Goal: Task Accomplishment & Management: Manage account settings

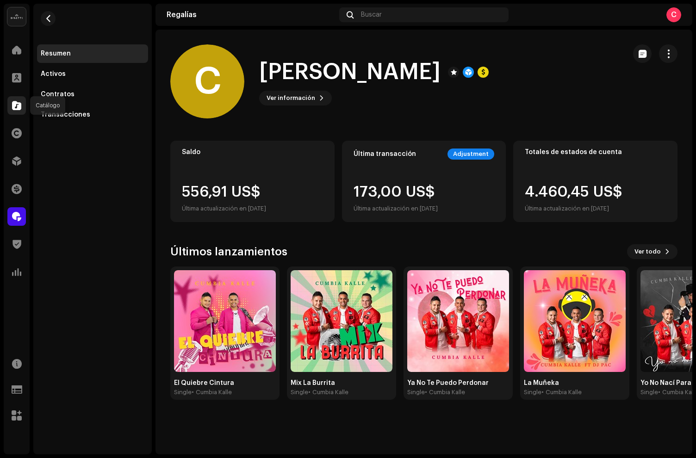
click at [14, 102] on span at bounding box center [16, 105] width 9 height 7
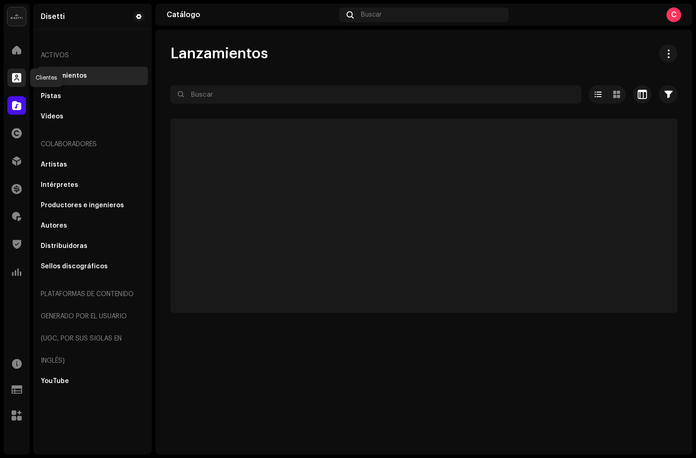
click at [16, 81] on span at bounding box center [16, 77] width 9 height 7
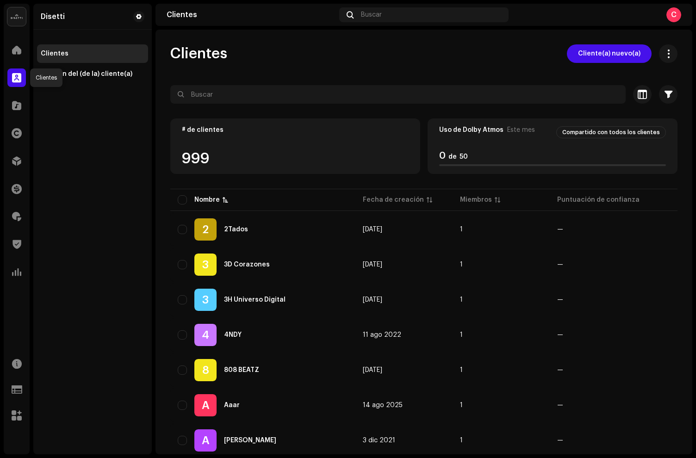
click at [23, 80] on div at bounding box center [16, 77] width 19 height 19
click at [19, 104] on span at bounding box center [16, 105] width 9 height 7
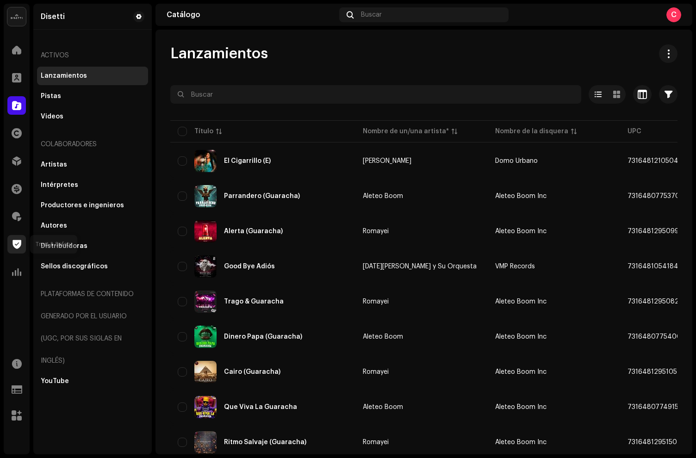
click at [15, 250] on div at bounding box center [16, 244] width 19 height 19
click at [16, 217] on span at bounding box center [16, 216] width 9 height 7
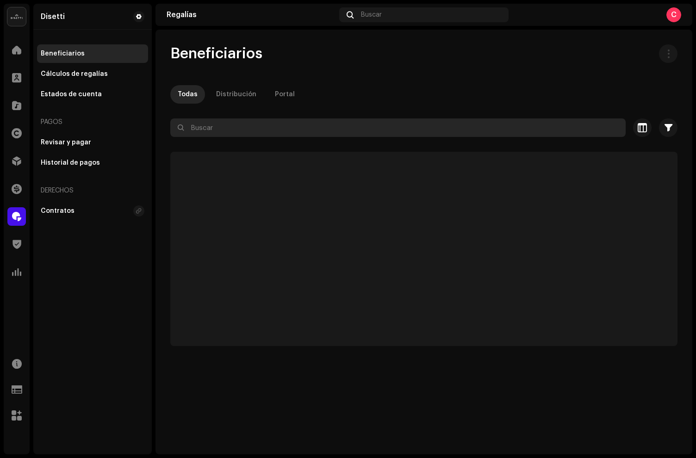
click at [211, 132] on input "text" at bounding box center [397, 127] width 455 height 19
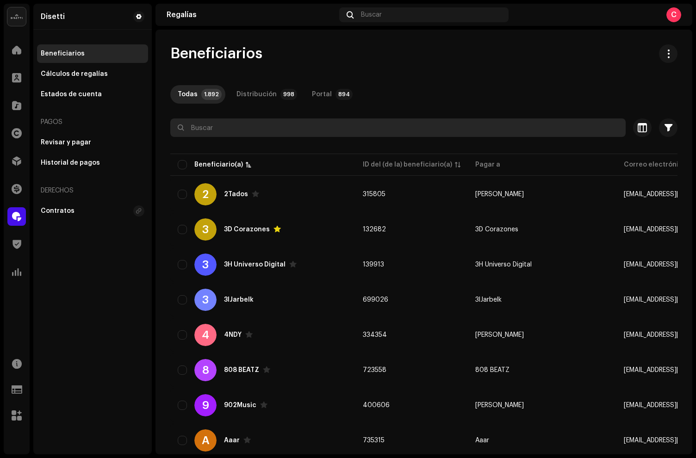
paste input "Dj Francisco JFA"
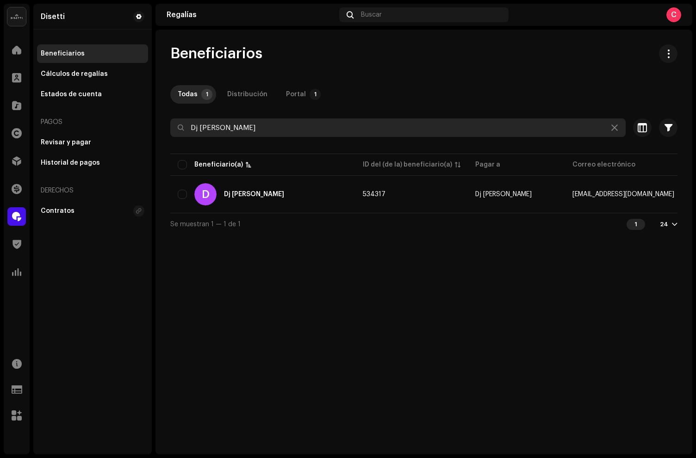
drag, startPoint x: 204, startPoint y: 119, endPoint x: 29, endPoint y: 118, distance: 174.4
click at [29, 118] on div "Disetti Inicio Clientes Catálogo Derechos Distribución Financiar Regalías Trust…" at bounding box center [348, 229] width 696 height 458
drag, startPoint x: 292, startPoint y: 126, endPoint x: 151, endPoint y: 118, distance: 141.3
click at [151, 118] on div "Disetti Inicio Clientes Catálogo Derechos Distribución Financiar Regalías Trust…" at bounding box center [348, 229] width 696 height 458
paste input "670078"
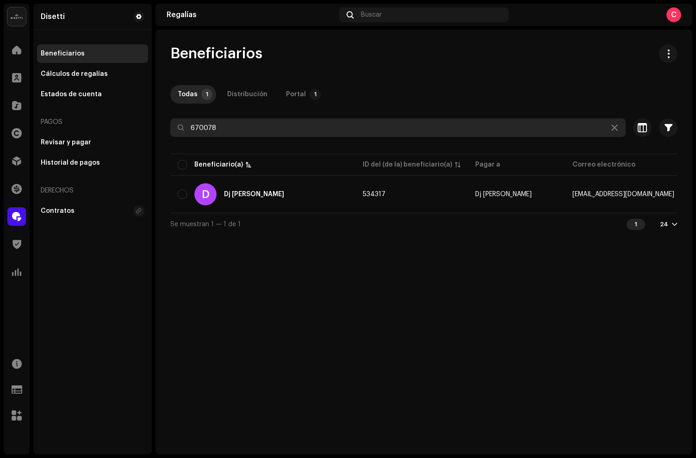
type input "670078"
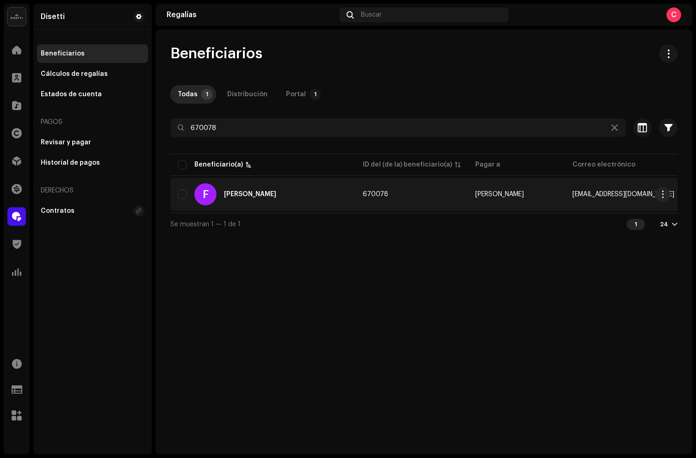
click at [279, 196] on div "F Francisco jfa" at bounding box center [263, 194] width 170 height 22
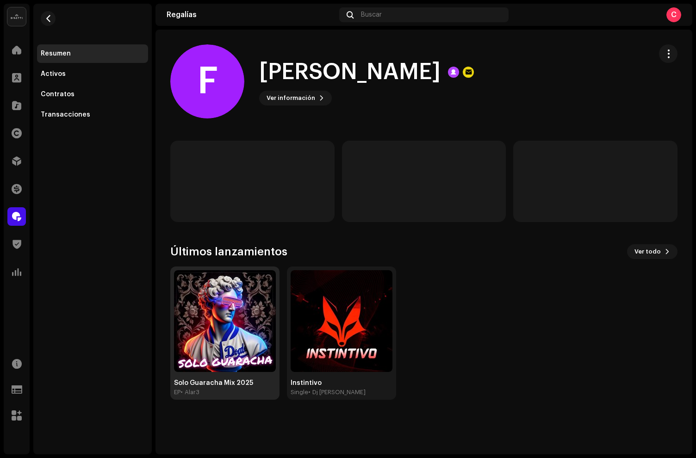
click at [235, 310] on img at bounding box center [225, 321] width 102 height 102
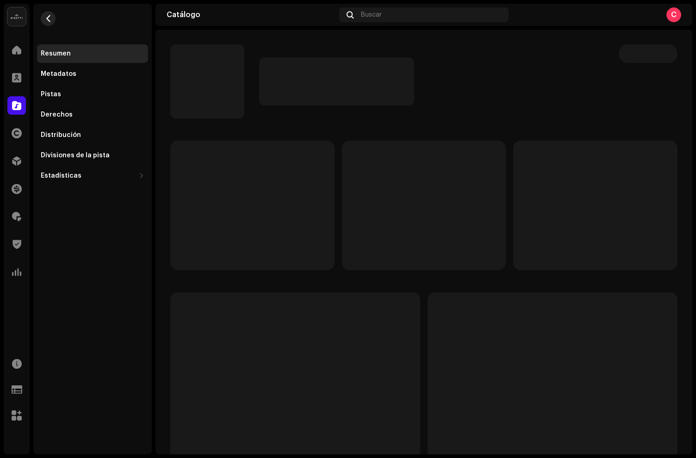
click at [47, 17] on span "button" at bounding box center [48, 18] width 7 height 7
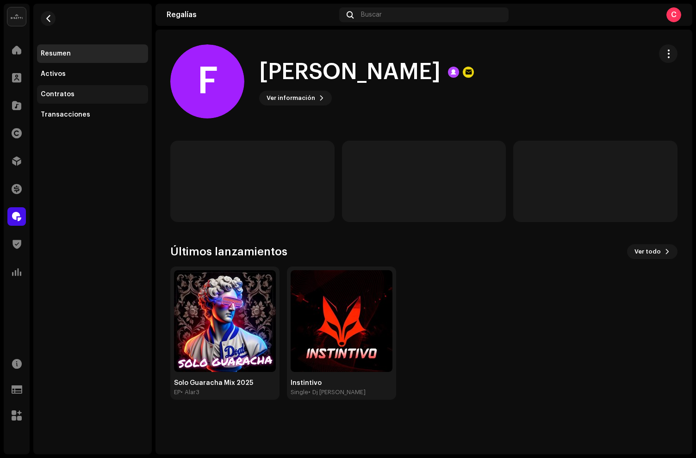
click at [67, 95] on div "Contratos" at bounding box center [58, 94] width 34 height 7
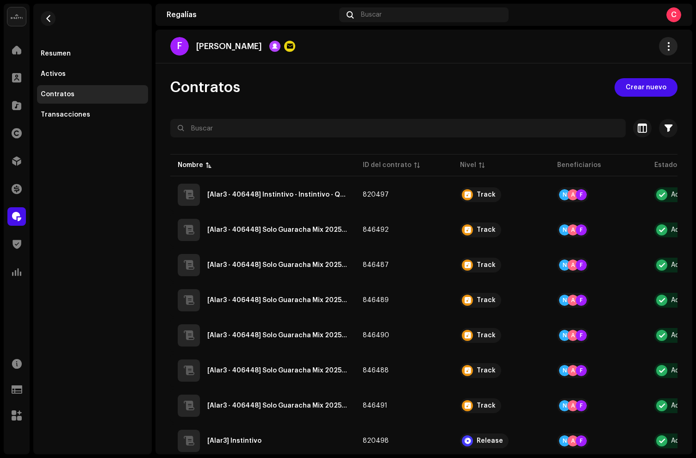
click at [664, 48] on span "button" at bounding box center [668, 46] width 9 height 7
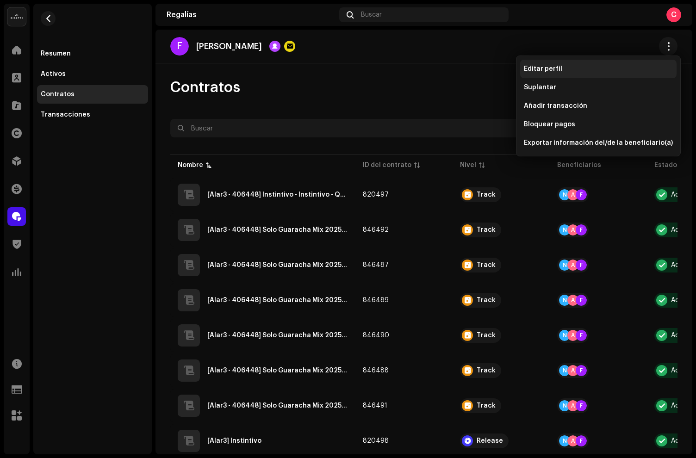
click at [541, 72] on span "Editar perfil" at bounding box center [543, 68] width 38 height 7
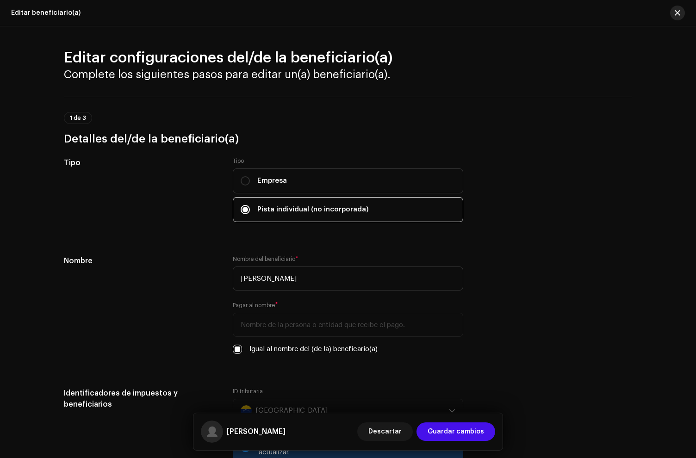
click at [681, 13] on button "button" at bounding box center [677, 13] width 15 height 15
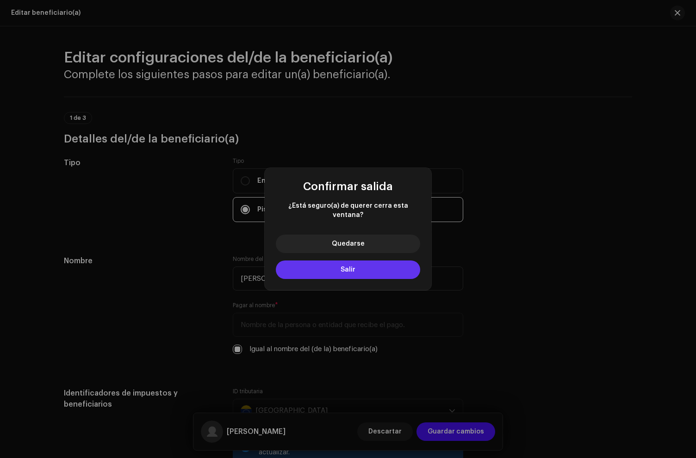
click at [352, 274] on button "Salir" at bounding box center [348, 270] width 144 height 19
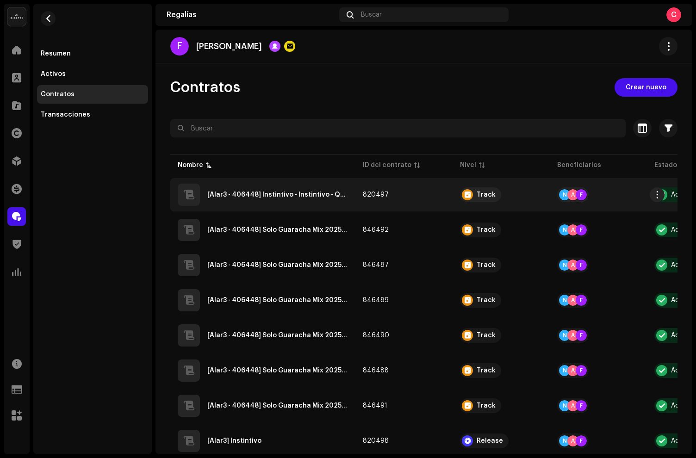
click at [315, 204] on div "[Alar3 - 406448] Instintivo - Instintivo - QZN882501154" at bounding box center [263, 195] width 170 height 22
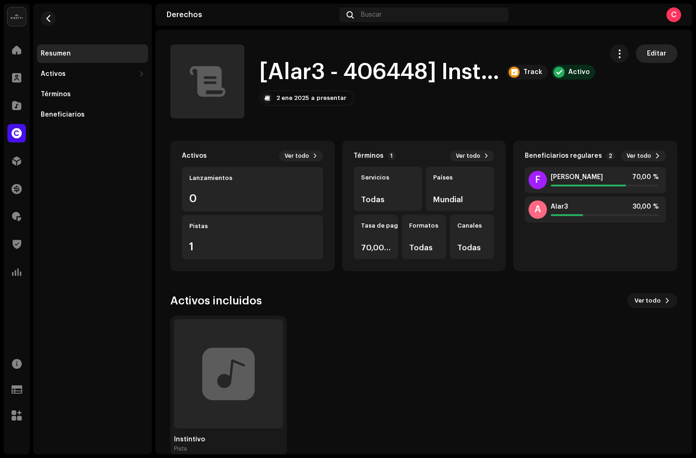
click at [649, 51] on span "Editar" at bounding box center [656, 53] width 19 height 19
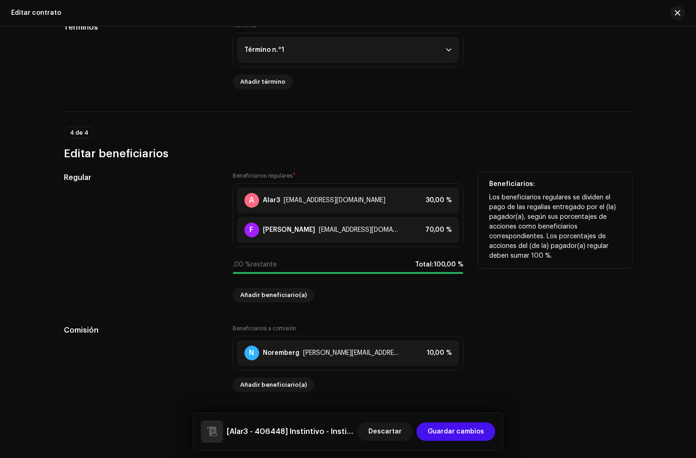
scroll to position [679, 0]
click at [441, 228] on span at bounding box center [444, 229] width 6 height 7
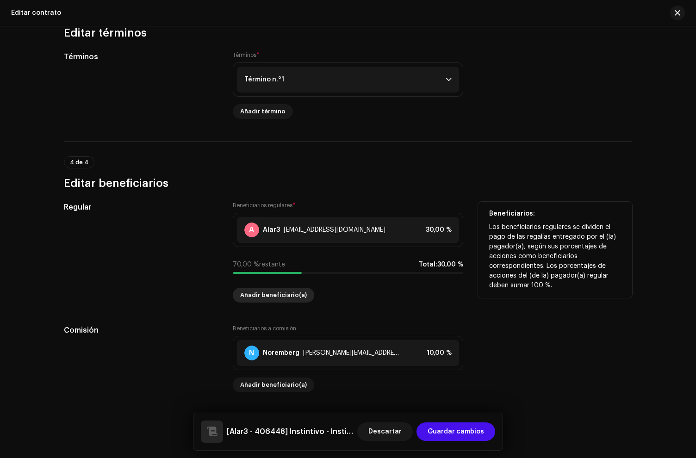
click at [265, 292] on span "Añadir beneficiario(a)" at bounding box center [273, 295] width 67 height 19
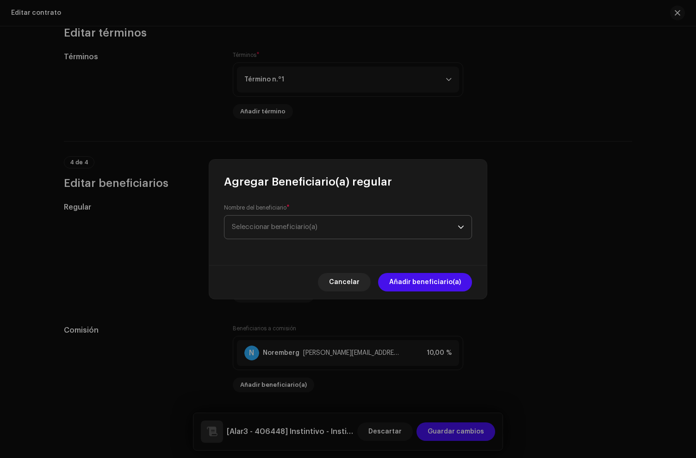
click at [262, 232] on span "Seleccionar beneficiario(a)" at bounding box center [345, 227] width 226 height 23
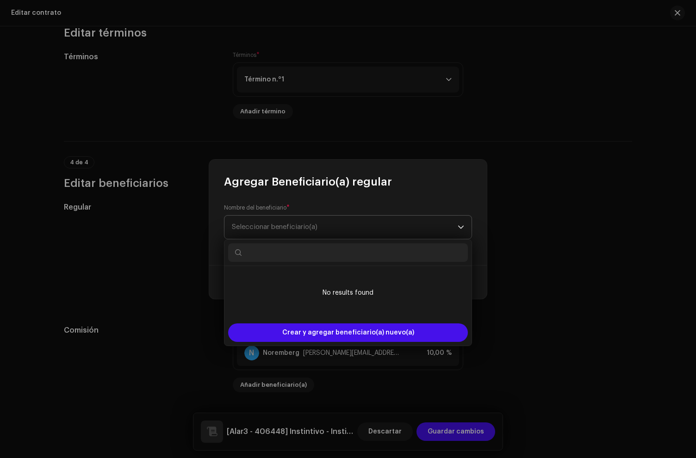
type input "v"
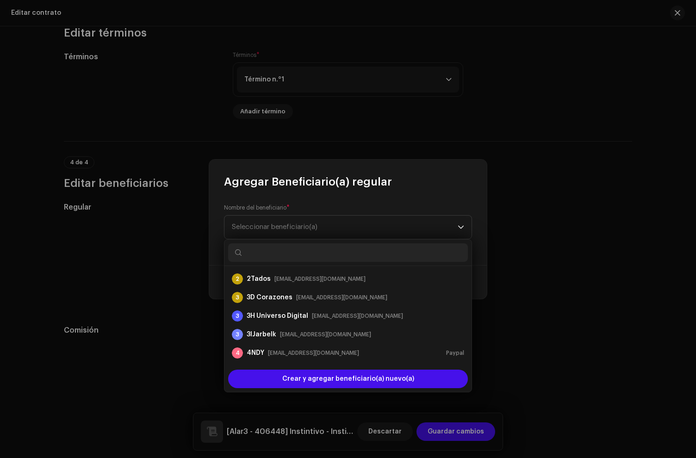
click at [281, 251] on input "text" at bounding box center [348, 252] width 240 height 19
paste input "534317"
type input "534317"
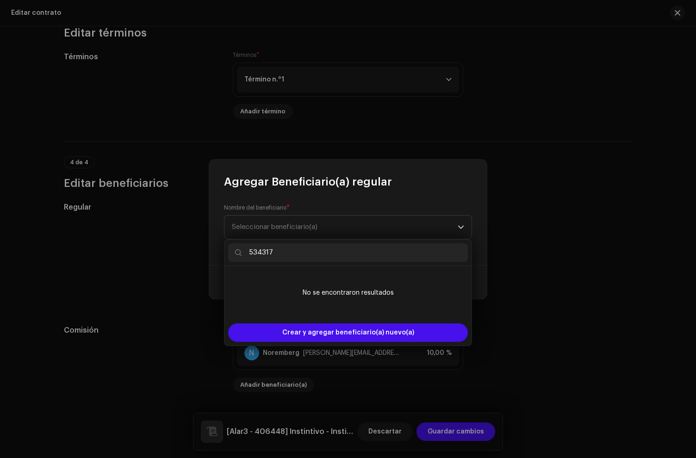
drag, startPoint x: 285, startPoint y: 253, endPoint x: 203, endPoint y: 240, distance: 83.4
click at [208, 242] on body "Disetti Inicio Clientes Catálogo Derechos Distribución Financiar Regalías Trust…" at bounding box center [348, 229] width 696 height 458
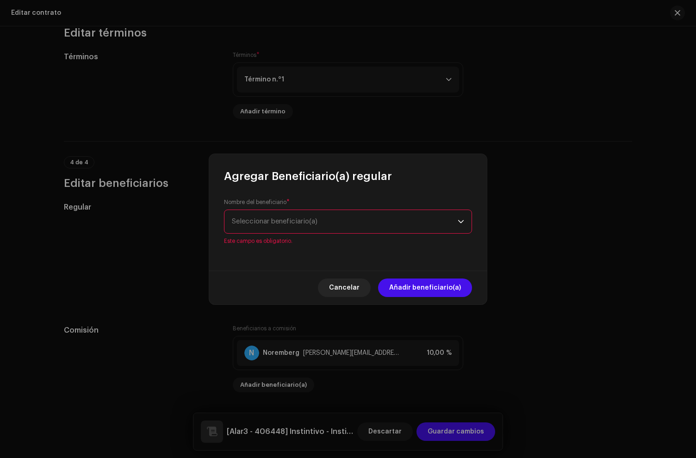
drag, startPoint x: 391, startPoint y: 206, endPoint x: 372, endPoint y: 217, distance: 21.8
click at [387, 210] on div "Nombre del beneficiario * Seleccionar beneficiario(a) Este campo es obligatorio." at bounding box center [348, 222] width 248 height 46
click at [371, 217] on span "Seleccionar beneficiario(a)" at bounding box center [345, 221] width 226 height 23
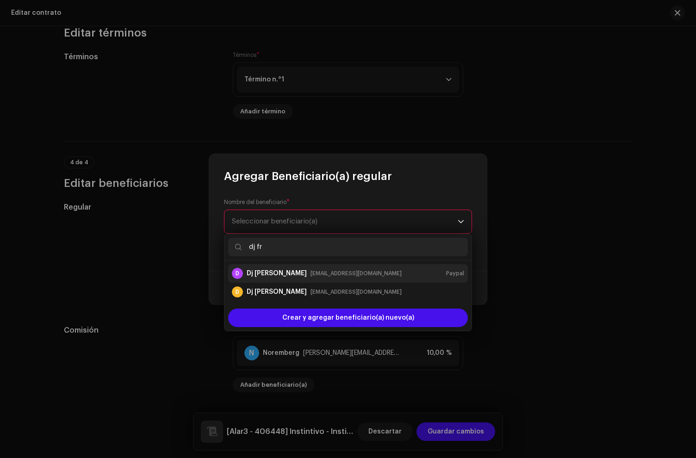
type input "dj fr"
click at [278, 273] on div "Dj Francisco JFA" at bounding box center [277, 273] width 60 height 9
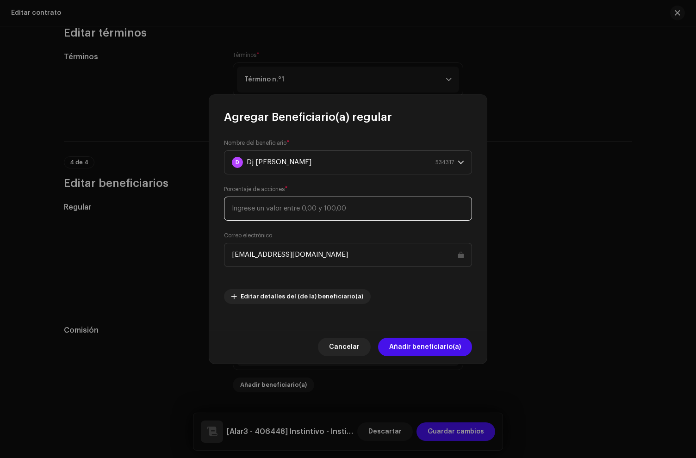
click at [301, 208] on input at bounding box center [348, 209] width 248 height 24
type input "30"
click at [441, 349] on span "Añadir beneficiario(a)" at bounding box center [425, 347] width 72 height 19
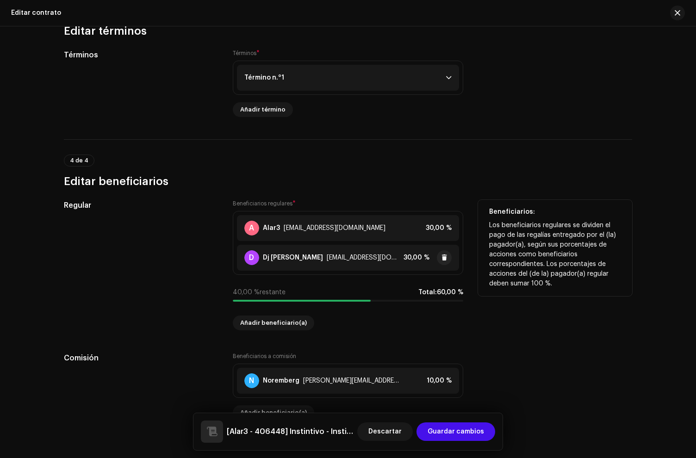
click at [312, 258] on div "D Dj Francisco JFA franciscojavierferrearias@gmail.com" at bounding box center [321, 257] width 155 height 15
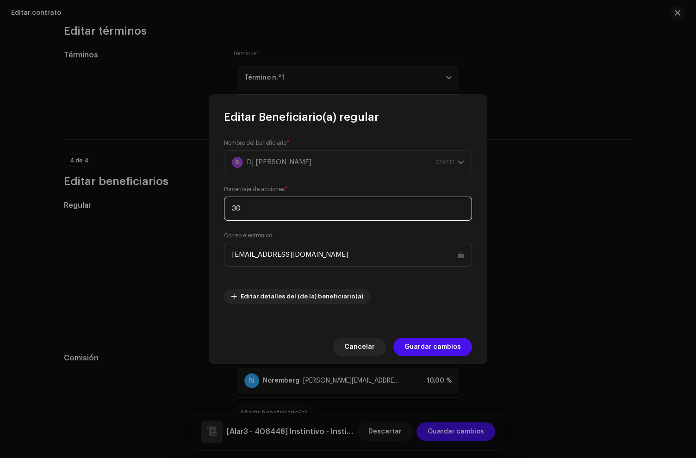
drag, startPoint x: 261, startPoint y: 213, endPoint x: 193, endPoint y: 198, distance: 69.2
click at [193, 198] on div "Editar Beneficiario(a) regular Nombre del beneficiario * D Dj Francisco JFA 534…" at bounding box center [348, 229] width 696 height 458
type input "70"
click at [446, 347] on span "Guardar cambios" at bounding box center [432, 347] width 56 height 19
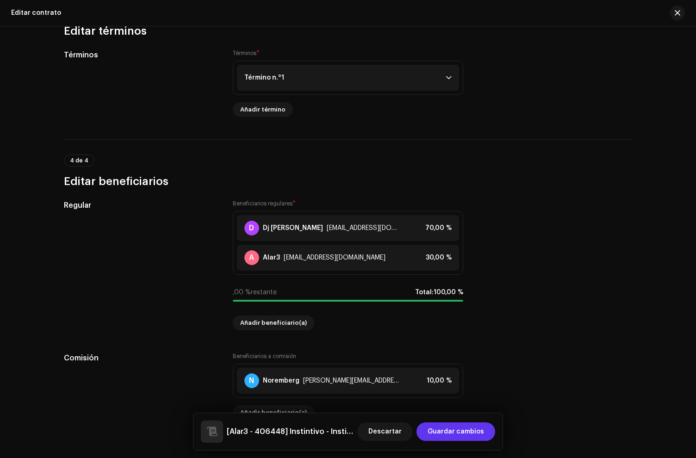
click at [457, 427] on span "Guardar cambios" at bounding box center [456, 431] width 56 height 19
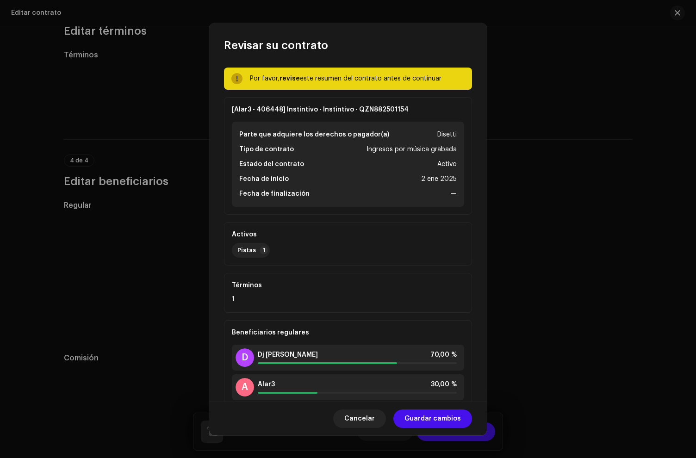
scroll to position [87, 0]
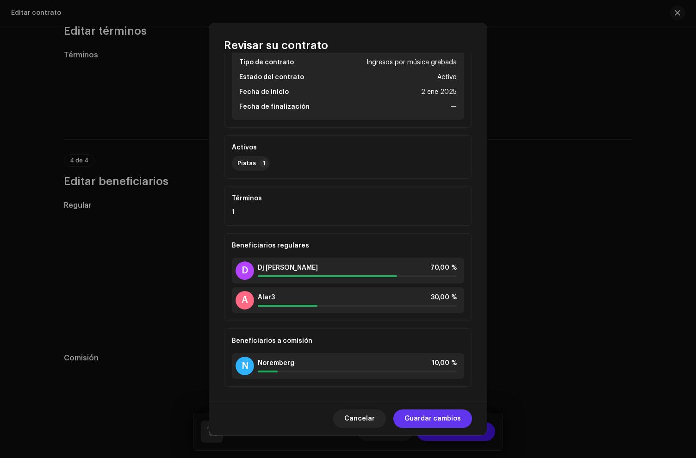
click at [429, 415] on span "Guardar cambios" at bounding box center [432, 419] width 56 height 19
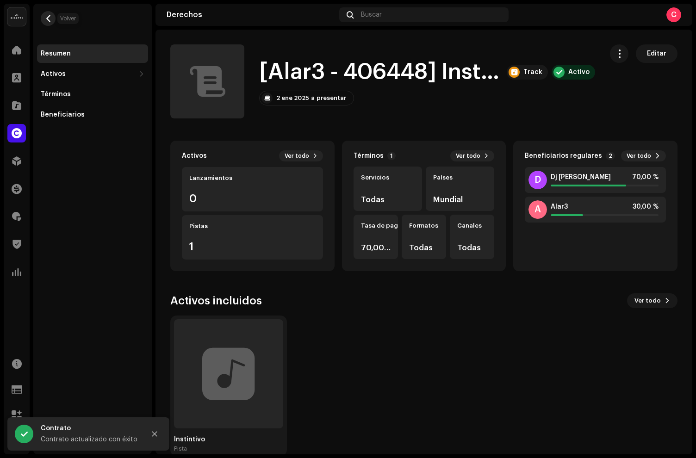
click at [49, 19] on span "button" at bounding box center [48, 18] width 7 height 7
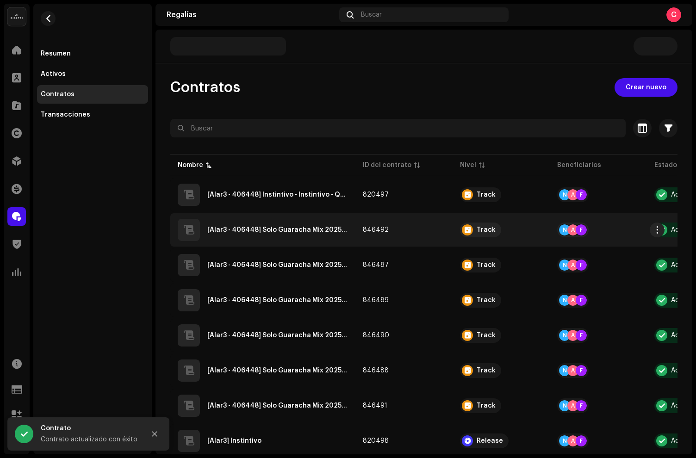
click at [312, 245] on td "[Alar3 - 406448] Solo Guaracha Mix 2025 - Juego Del Calamar - QZN882533625" at bounding box center [262, 229] width 185 height 33
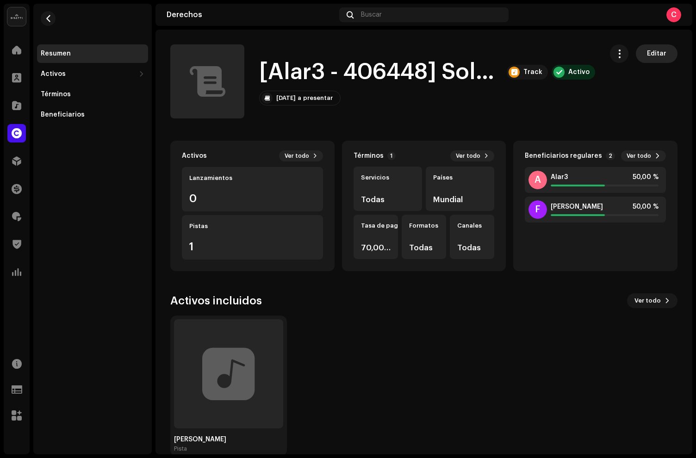
click at [653, 55] on span "Editar" at bounding box center [656, 53] width 19 height 19
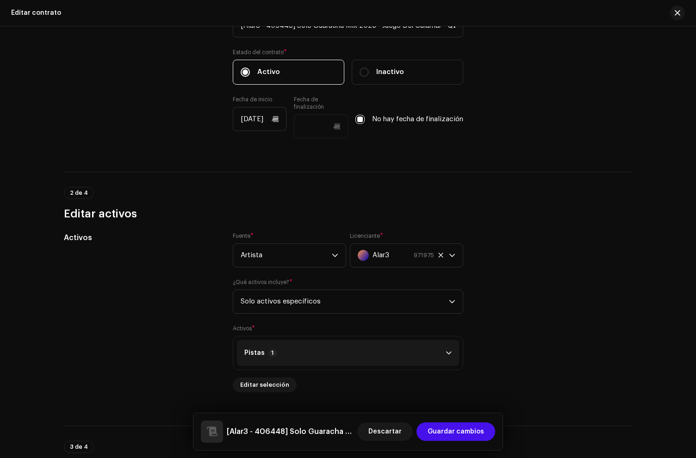
scroll to position [627, 0]
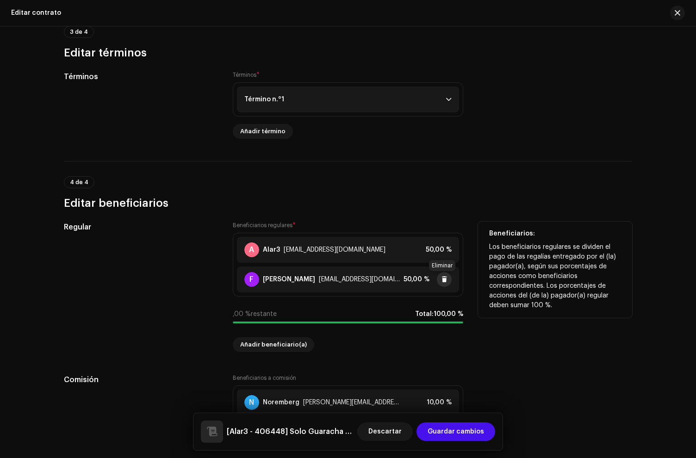
click at [442, 279] on span at bounding box center [444, 279] width 6 height 7
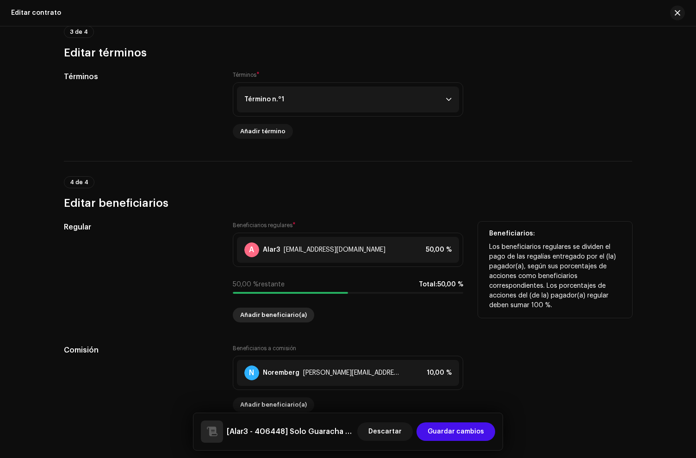
click at [260, 310] on span "Añadir beneficiario(a)" at bounding box center [273, 315] width 67 height 19
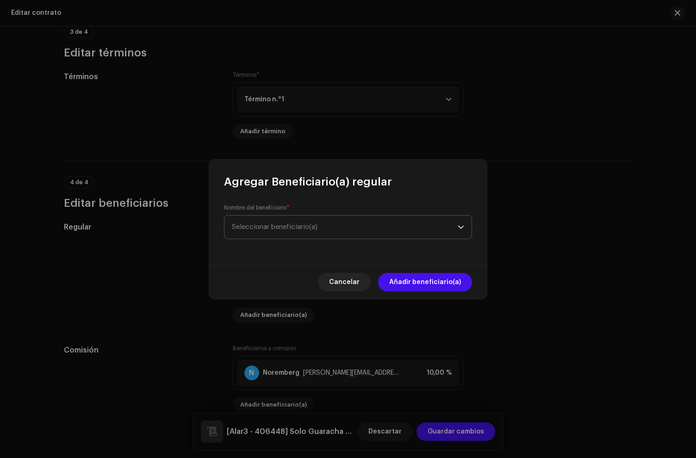
click at [262, 229] on span "Seleccionar beneficiario(a)" at bounding box center [275, 226] width 86 height 7
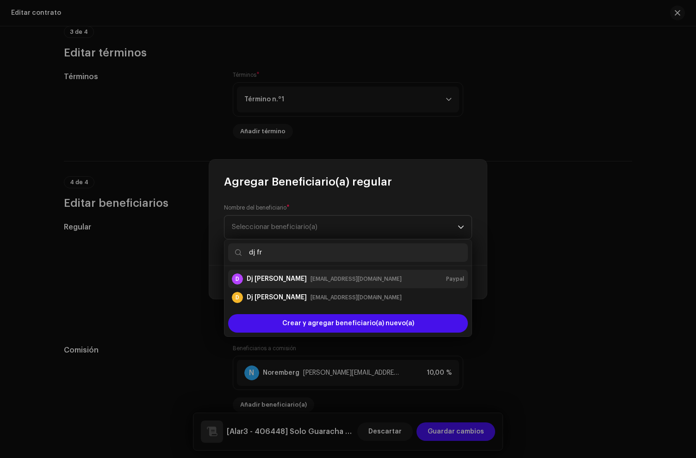
type input "dj fr"
click at [280, 280] on div "Dj Francisco JFA" at bounding box center [277, 278] width 60 height 9
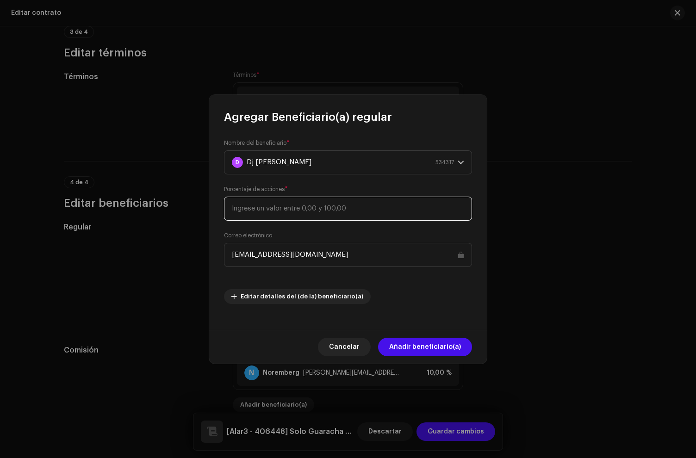
click at [285, 213] on input at bounding box center [348, 209] width 248 height 24
type input "70"
click at [441, 340] on span "Añadir beneficiario(a)" at bounding box center [425, 347] width 72 height 19
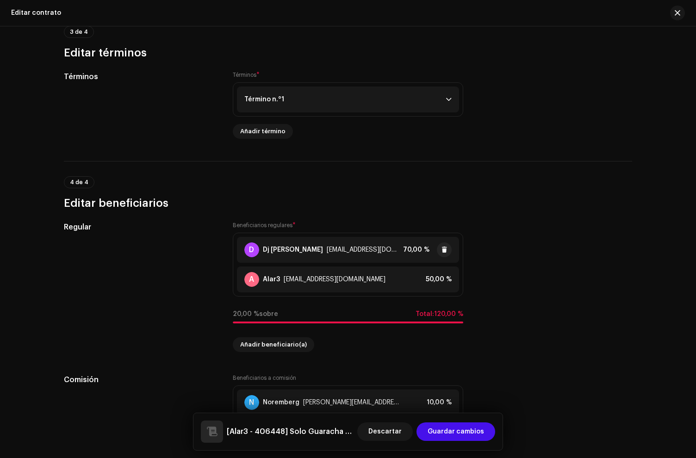
click at [327, 253] on div "franciscojavierferrearias@gmail.com" at bounding box center [363, 249] width 73 height 7
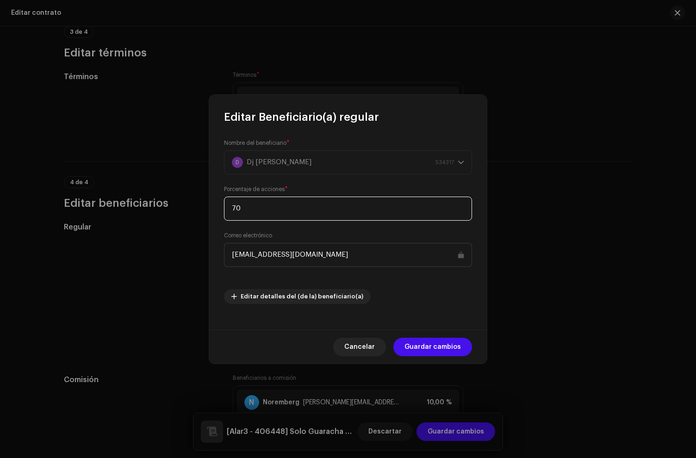
drag, startPoint x: 261, startPoint y: 214, endPoint x: 188, endPoint y: 202, distance: 73.6
click at [188, 202] on div "Editar Beneficiario(a) regular Nombre del beneficiario * D Dj Francisco JFA 534…" at bounding box center [348, 229] width 696 height 458
type input "50"
click at [447, 346] on span "Guardar cambios" at bounding box center [432, 347] width 56 height 19
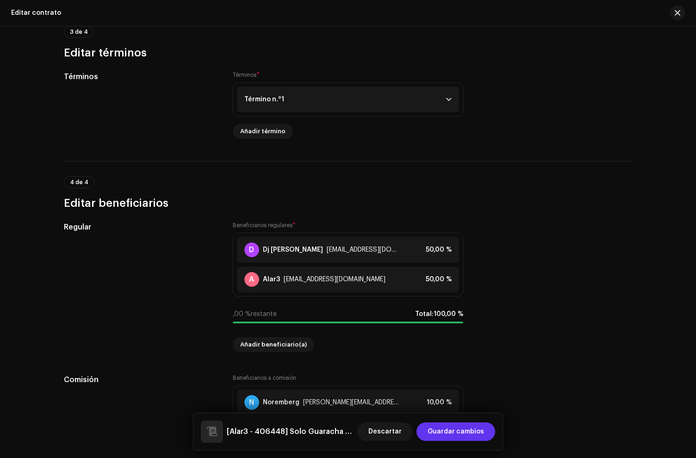
click at [459, 429] on span "Guardar cambios" at bounding box center [456, 431] width 56 height 19
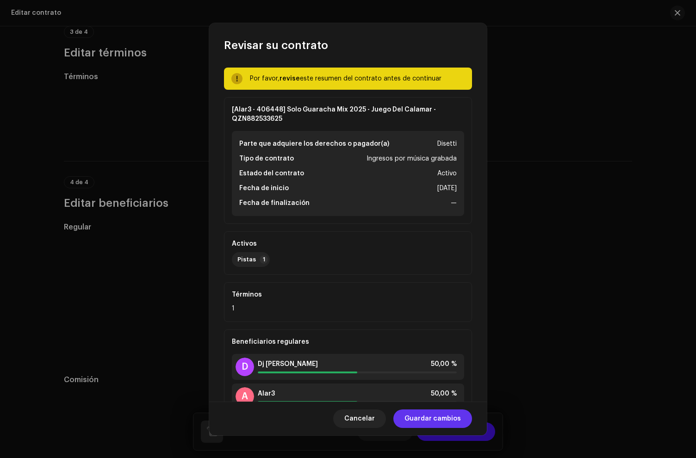
click at [440, 418] on span "Guardar cambios" at bounding box center [432, 419] width 56 height 19
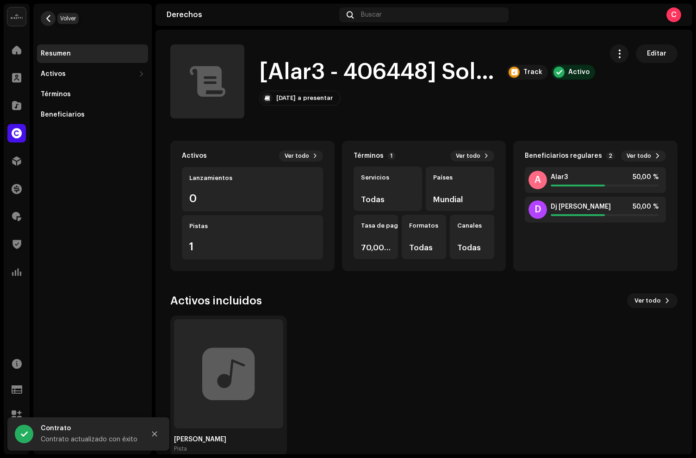
click at [48, 19] on span "button" at bounding box center [48, 18] width 7 height 7
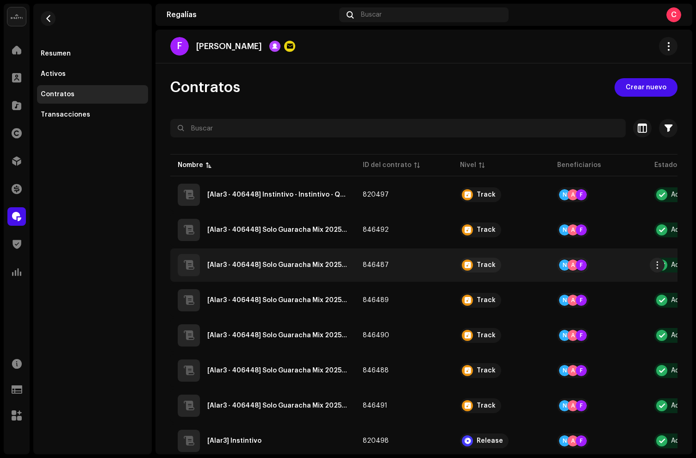
click at [310, 276] on div "[Alar3 - 406448] Solo Guaracha Mix 2025 - Milele - QZN882533620" at bounding box center [263, 265] width 170 height 22
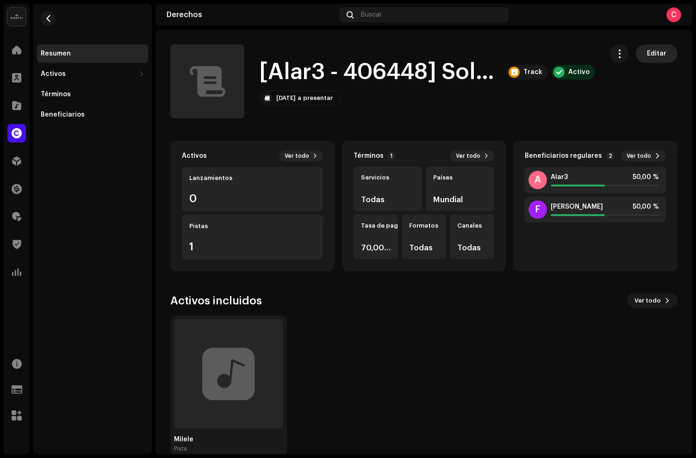
click at [647, 56] on span "Editar" at bounding box center [656, 53] width 19 height 19
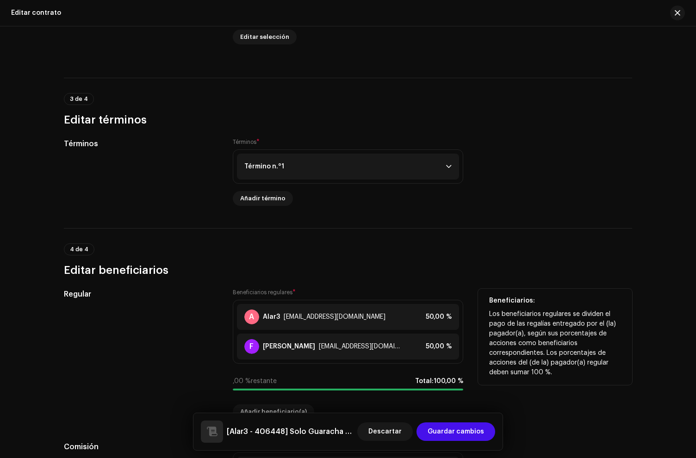
scroll to position [679, 0]
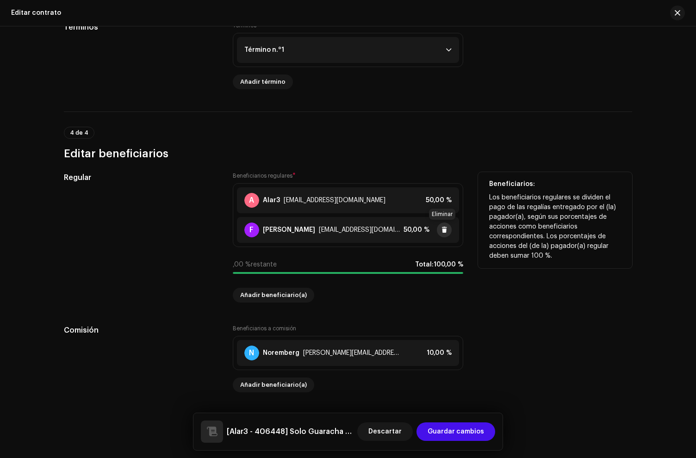
click at [447, 229] on button at bounding box center [444, 230] width 15 height 15
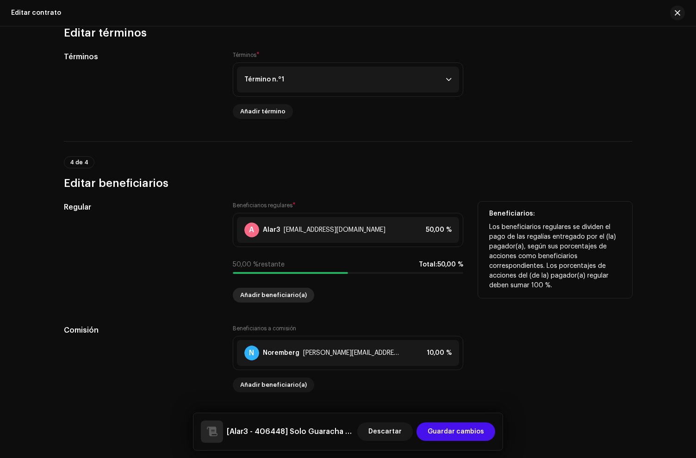
click at [263, 296] on span "Añadir beneficiario(a)" at bounding box center [273, 295] width 67 height 19
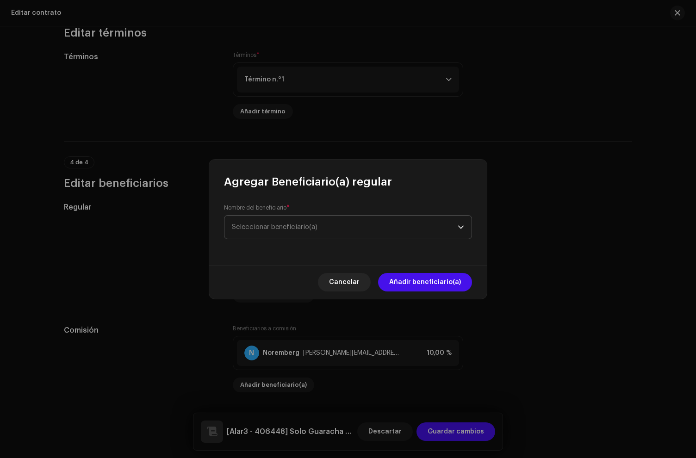
click at [277, 221] on span "Seleccionar beneficiario(a)" at bounding box center [345, 227] width 226 height 23
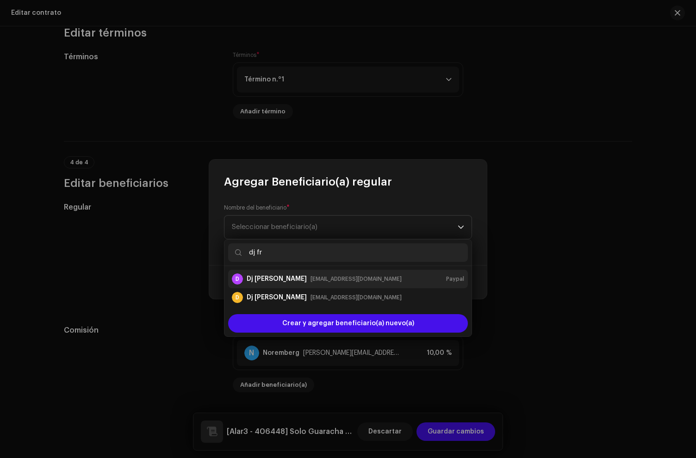
type input "dj fr"
click at [278, 280] on div "Dj Francisco JFA" at bounding box center [277, 278] width 60 height 9
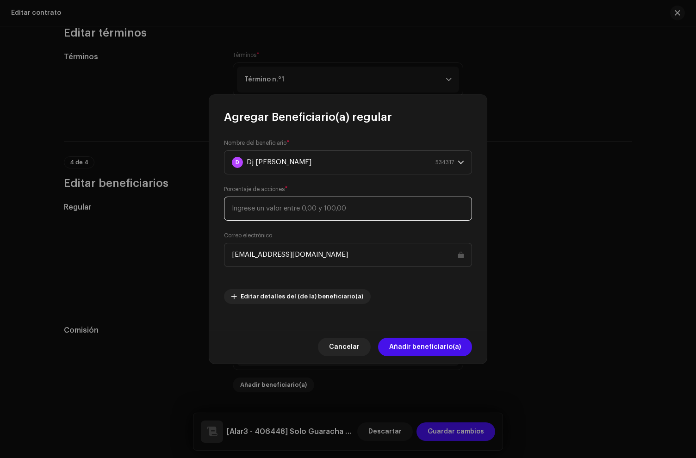
click at [299, 217] on input at bounding box center [348, 209] width 248 height 24
type input "50"
click at [410, 351] on span "Añadir beneficiario(a)" at bounding box center [425, 347] width 72 height 19
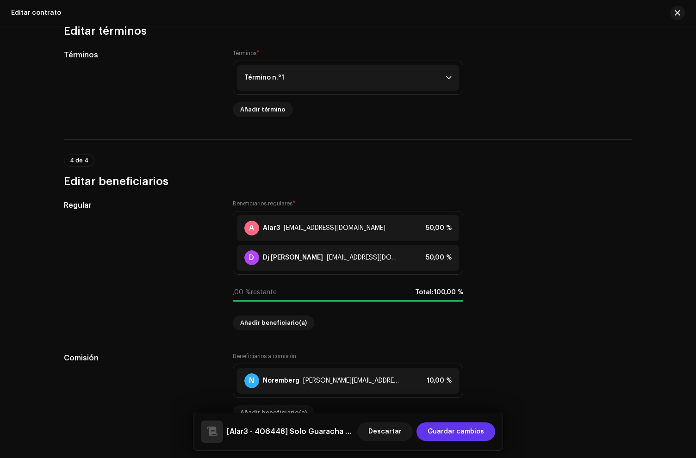
click at [448, 435] on span "Guardar cambios" at bounding box center [456, 431] width 56 height 19
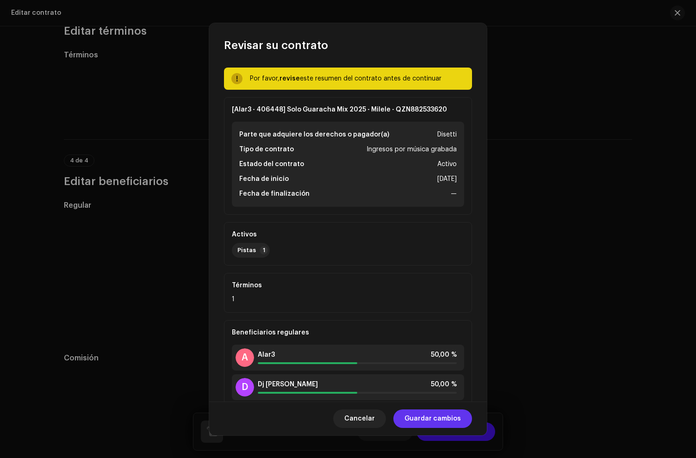
click at [431, 417] on span "Guardar cambios" at bounding box center [432, 419] width 56 height 19
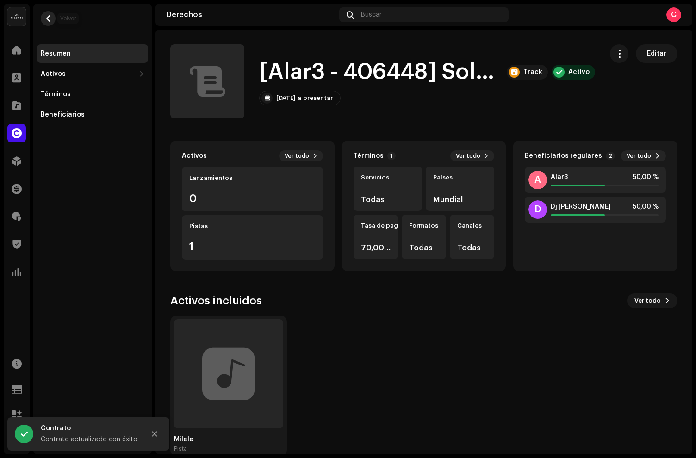
click at [47, 12] on button "button" at bounding box center [48, 18] width 15 height 15
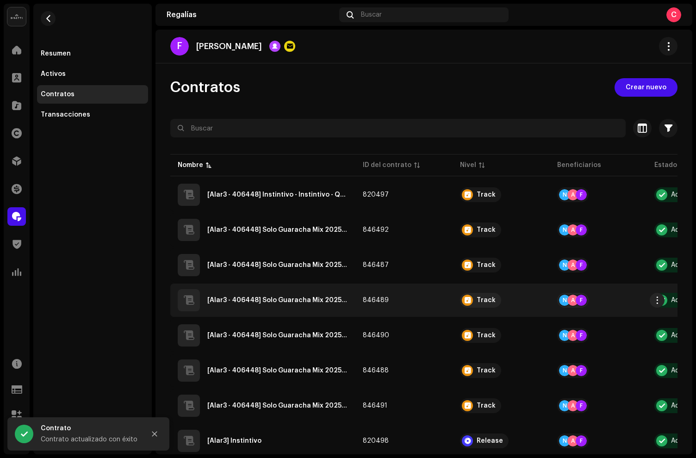
click at [332, 290] on div "[Alar3 - 406448] Solo Guaracha Mix 2025 - Tuach - QZN882533622" at bounding box center [263, 300] width 170 height 22
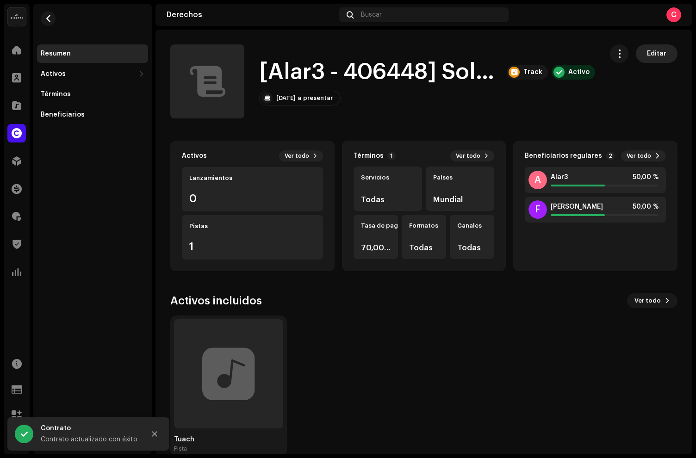
click at [647, 62] on span "Editar" at bounding box center [656, 53] width 19 height 19
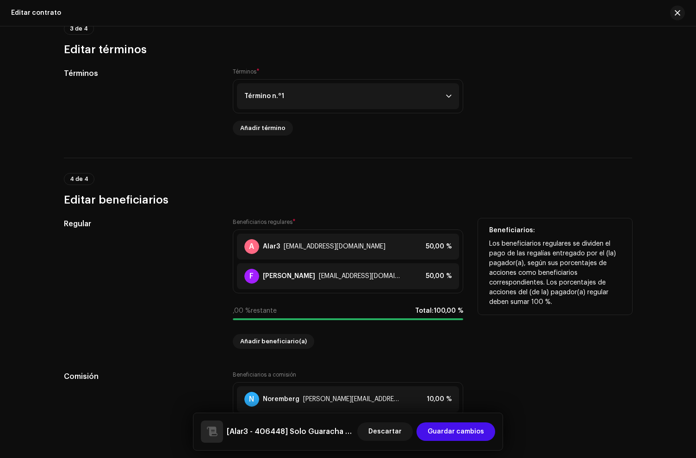
scroll to position [643, 0]
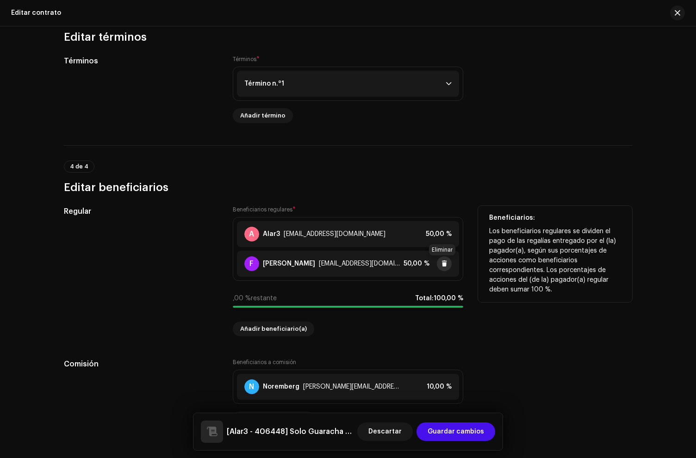
click at [443, 264] on span at bounding box center [444, 263] width 6 height 7
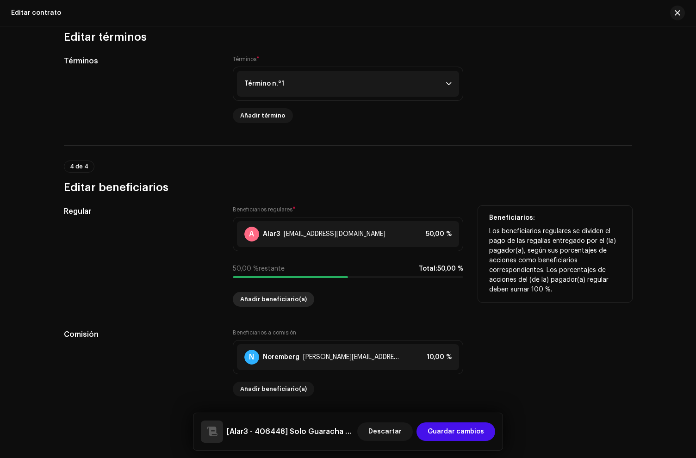
click at [267, 301] on span "Añadir beneficiario(a)" at bounding box center [273, 299] width 67 height 19
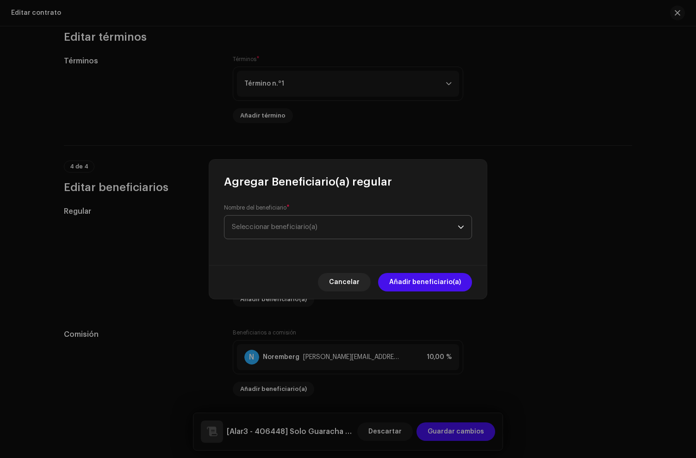
click at [273, 230] on span "Seleccionar beneficiario(a)" at bounding box center [275, 226] width 86 height 7
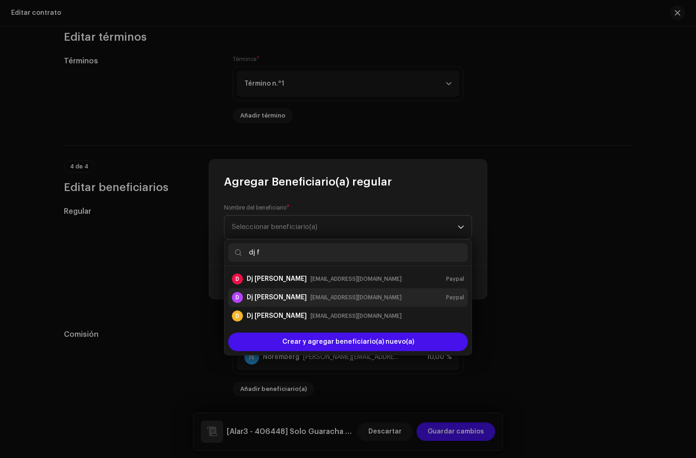
type input "dj f"
click at [285, 301] on div "Dj Francisco JFA" at bounding box center [277, 297] width 60 height 9
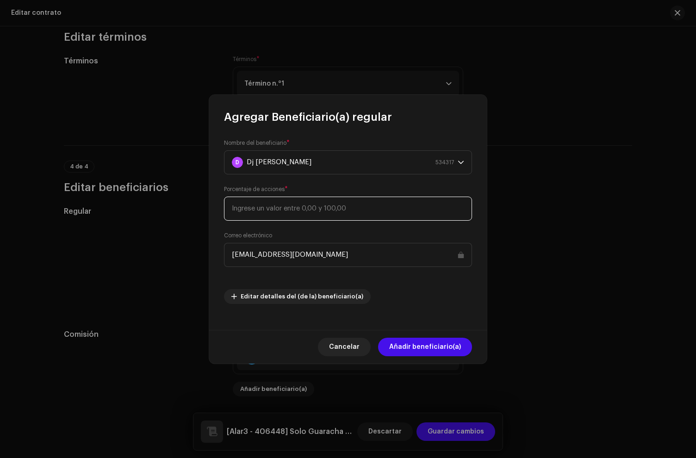
click at [276, 211] on input at bounding box center [348, 209] width 248 height 24
type input "50"
click at [430, 342] on span "Añadir beneficiario(a)" at bounding box center [425, 347] width 72 height 19
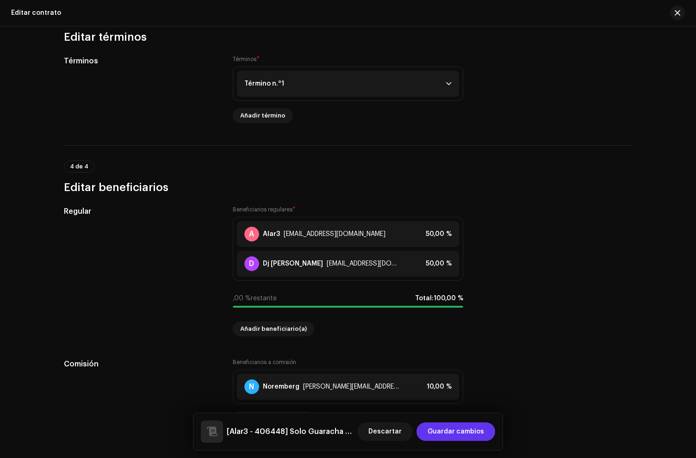
click at [450, 435] on span "Guardar cambios" at bounding box center [456, 431] width 56 height 19
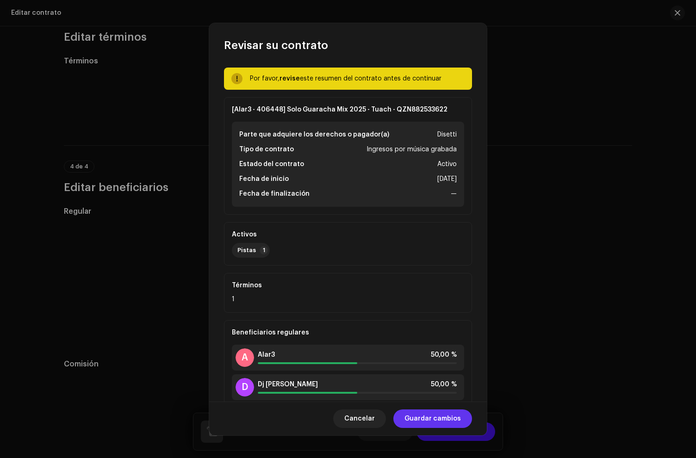
click at [437, 414] on span "Guardar cambios" at bounding box center [432, 419] width 56 height 19
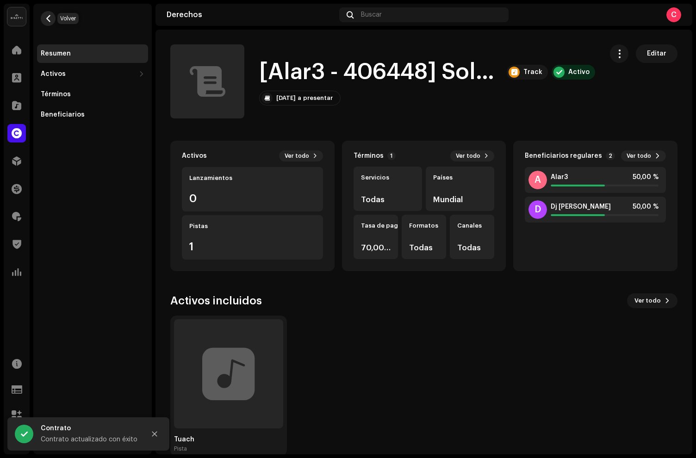
click at [47, 18] on span "button" at bounding box center [48, 18] width 7 height 7
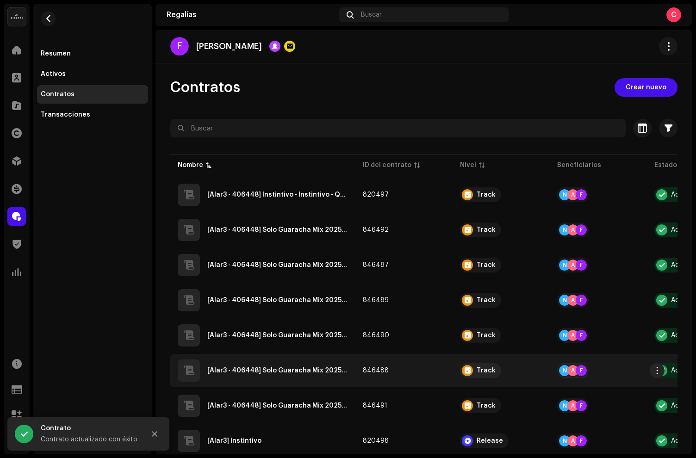
click at [314, 364] on div "[Alar3 - 406448] Solo Guaracha Mix 2025 - Whats - QZN882533621" at bounding box center [263, 371] width 170 height 22
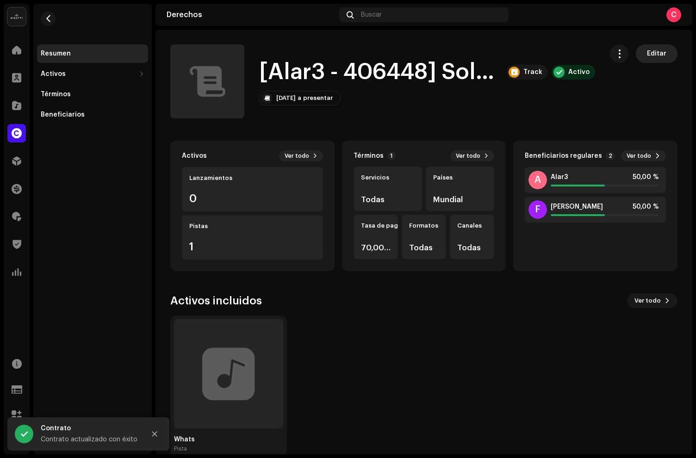
click at [653, 47] on span "Editar" at bounding box center [656, 53] width 19 height 19
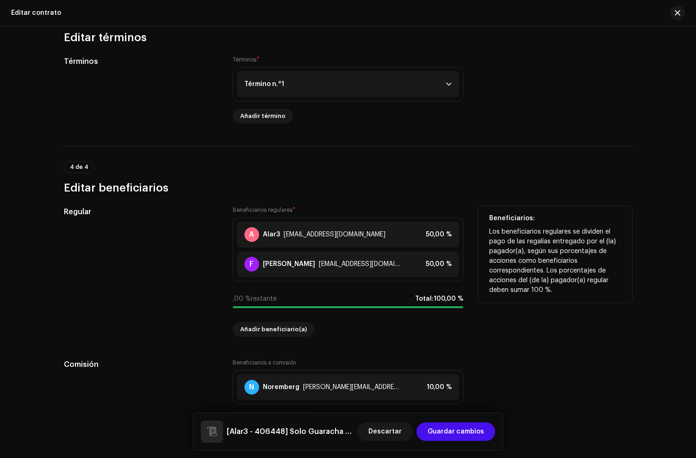
scroll to position [679, 0]
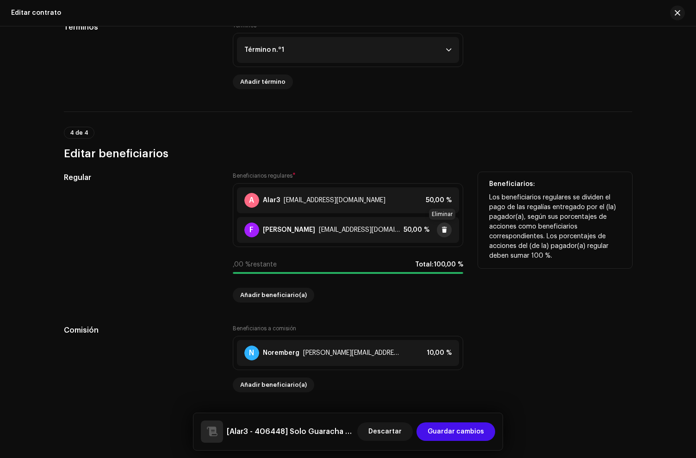
click at [443, 231] on span at bounding box center [444, 229] width 6 height 7
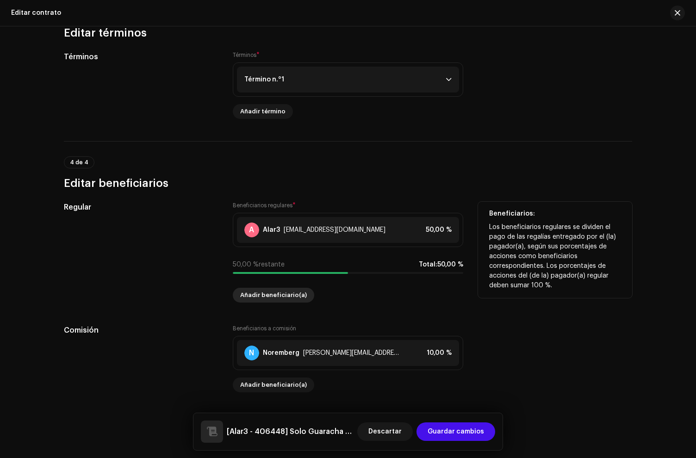
click at [246, 295] on span "Añadir beneficiario(a)" at bounding box center [273, 295] width 67 height 19
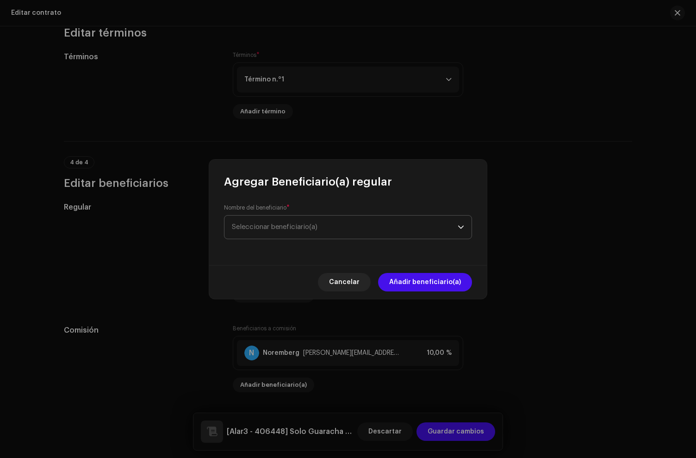
click at [269, 227] on span "Seleccionar beneficiario(a)" at bounding box center [275, 226] width 86 height 7
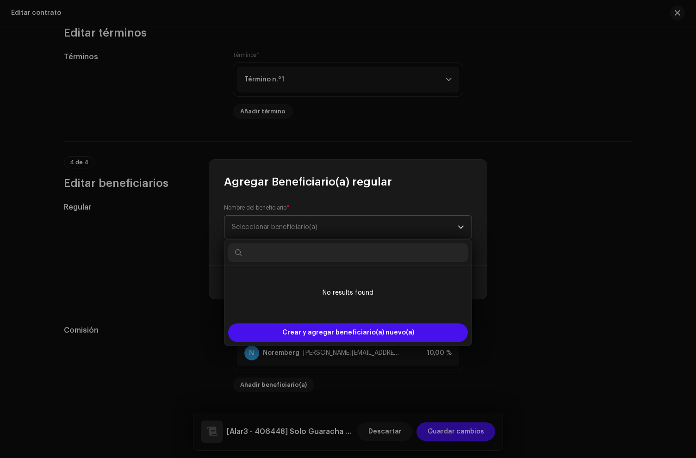
type input "d"
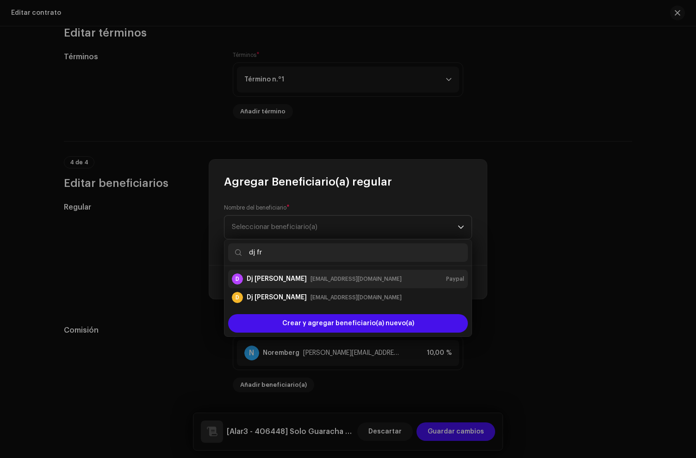
type input "dj fr"
click at [288, 274] on div "Dj Francisco JFA" at bounding box center [277, 278] width 60 height 9
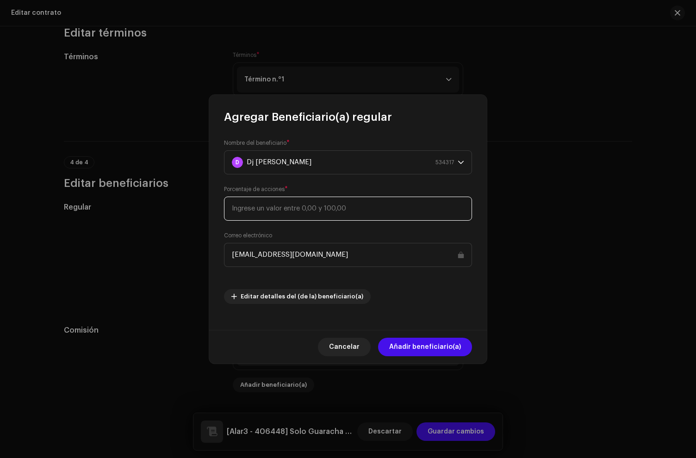
click at [273, 211] on input at bounding box center [348, 209] width 248 height 24
type input "50"
click at [443, 340] on span "Añadir beneficiario(a)" at bounding box center [425, 347] width 72 height 19
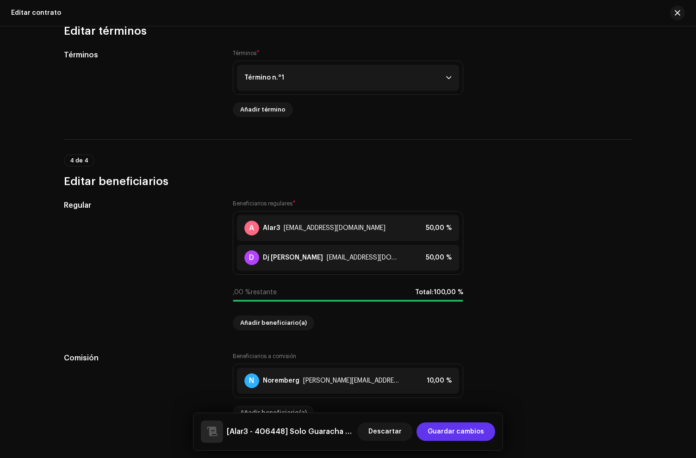
click at [447, 432] on span "Guardar cambios" at bounding box center [456, 431] width 56 height 19
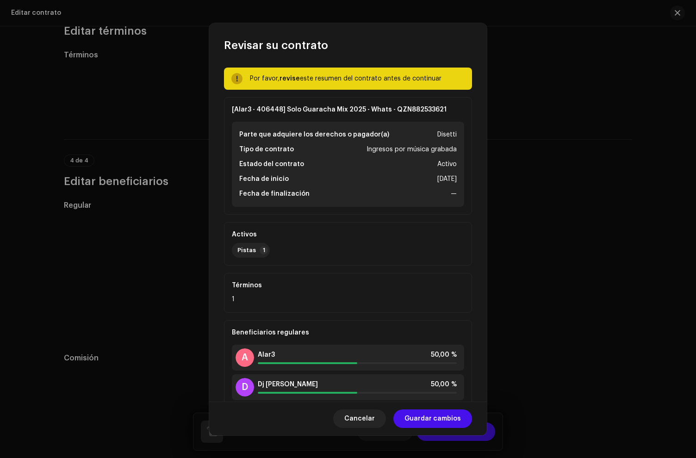
scroll to position [87, 0]
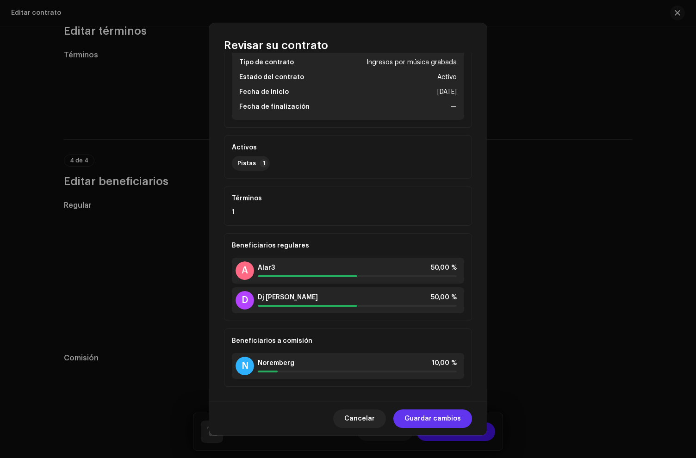
click at [438, 413] on span "Guardar cambios" at bounding box center [432, 419] width 56 height 19
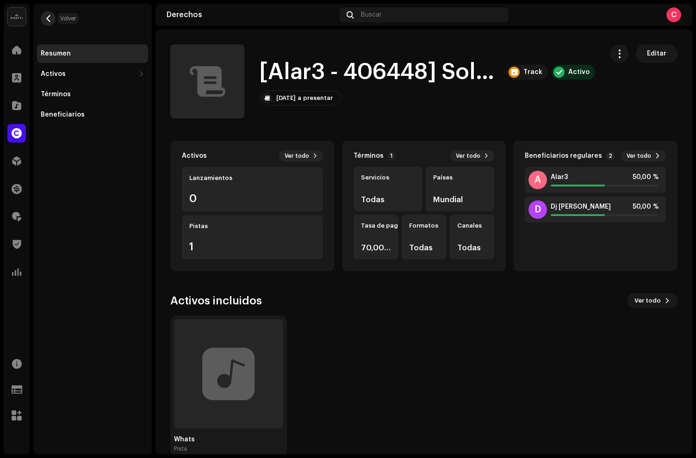
click at [47, 19] on span "button" at bounding box center [48, 18] width 7 height 7
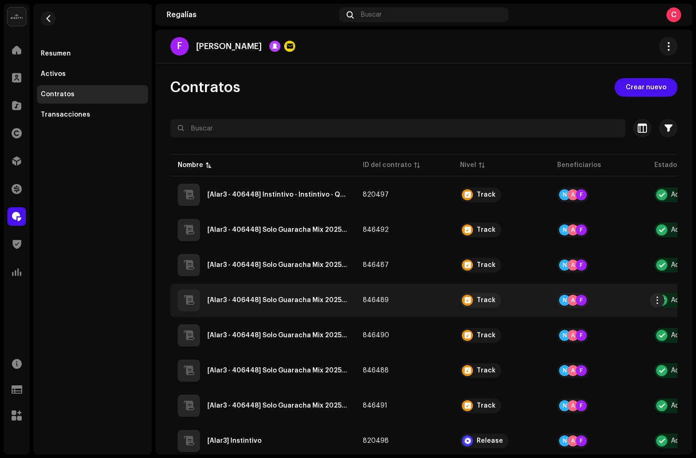
scroll to position [66, 0]
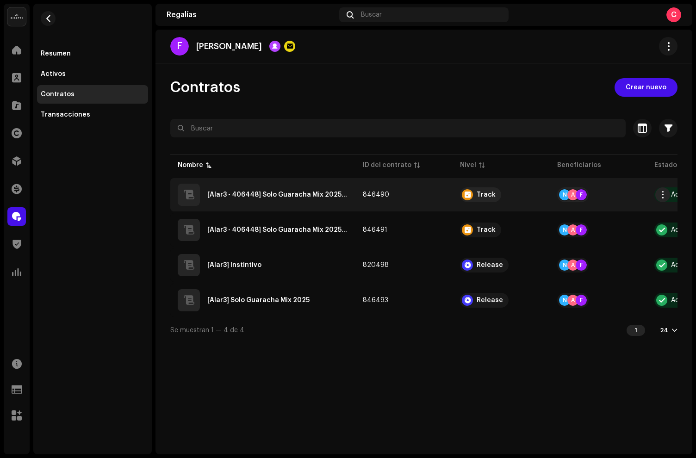
click at [279, 202] on div "[Alar3 - 406448] Solo Guaracha Mix 2025 - Viva Colombia - QZN882533623" at bounding box center [263, 195] width 170 height 22
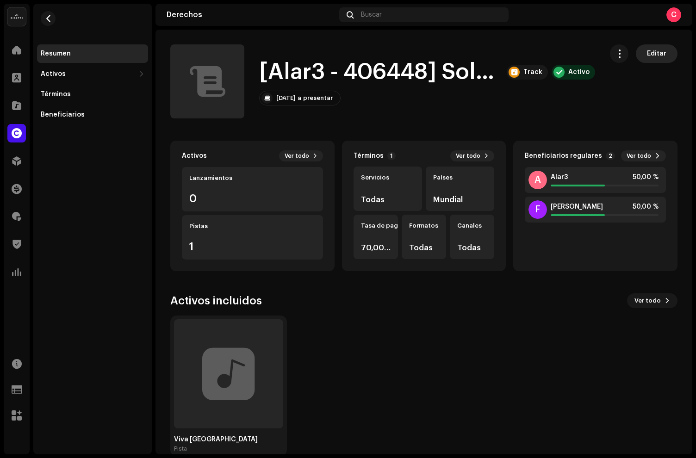
click at [651, 52] on span "Editar" at bounding box center [656, 53] width 19 height 19
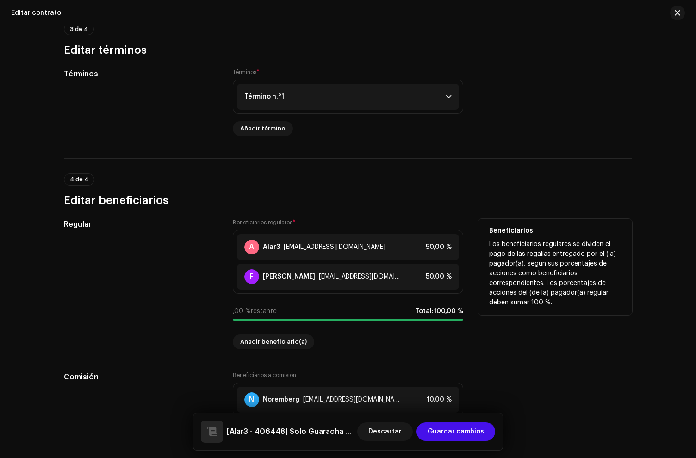
scroll to position [679, 0]
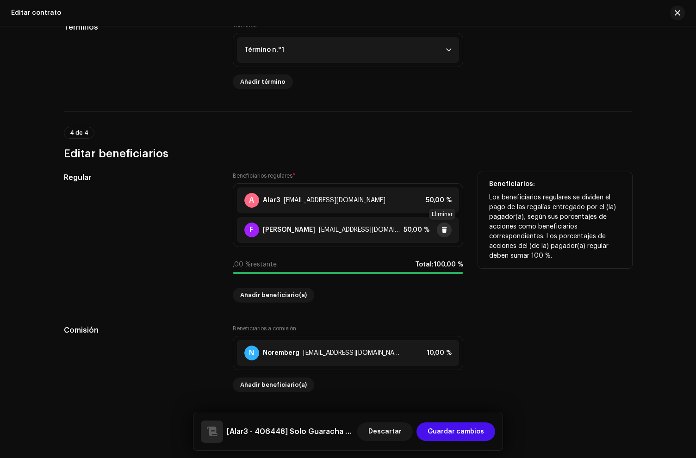
click at [441, 231] on span at bounding box center [444, 229] width 6 height 7
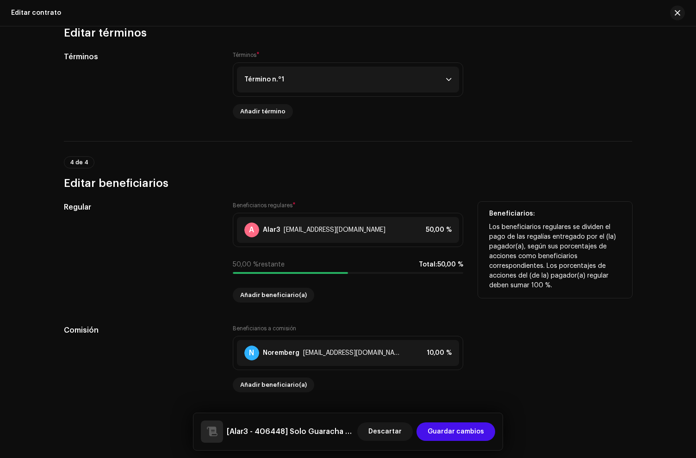
scroll to position [649, 0]
click at [253, 296] on span "Añadir beneficiario(a)" at bounding box center [273, 295] width 67 height 19
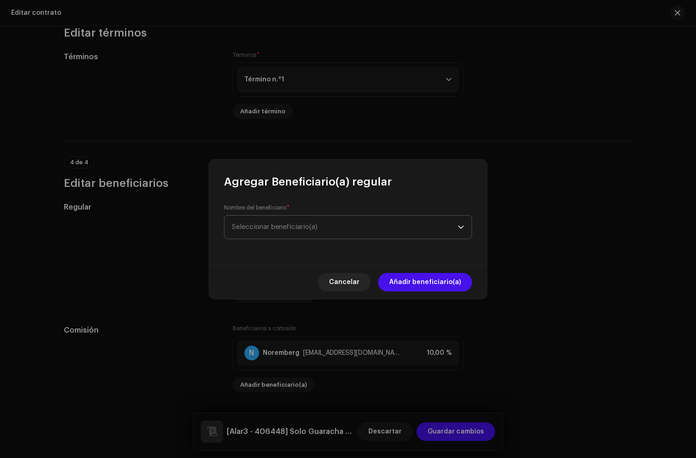
click at [261, 216] on span "Seleccionar beneficiario(a)" at bounding box center [345, 227] width 226 height 23
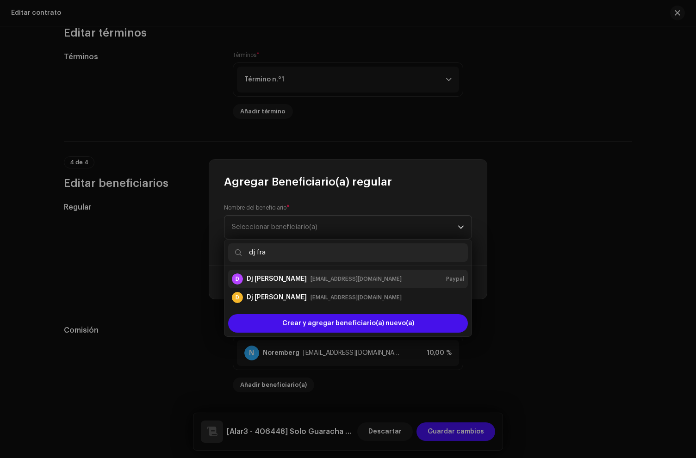
type input "dj fra"
click at [268, 285] on li "D Dj Francisco JFA franciscojfa3146@gmail.com Paypal" at bounding box center [348, 279] width 240 height 19
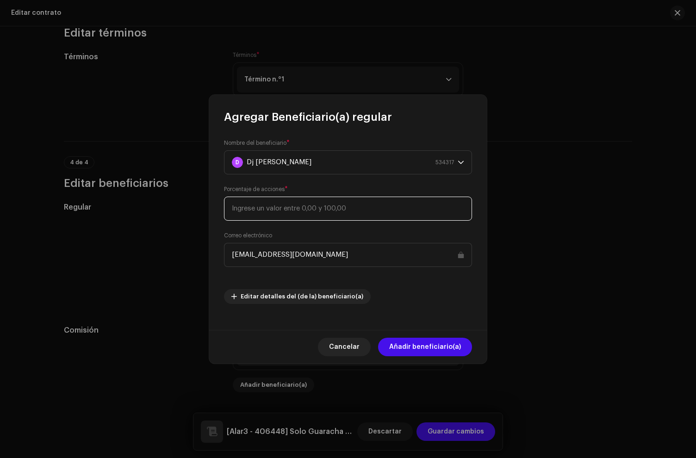
click at [323, 216] on input at bounding box center [348, 209] width 248 height 24
type input "50"
click at [421, 345] on span "Añadir beneficiario(a)" at bounding box center [425, 347] width 72 height 19
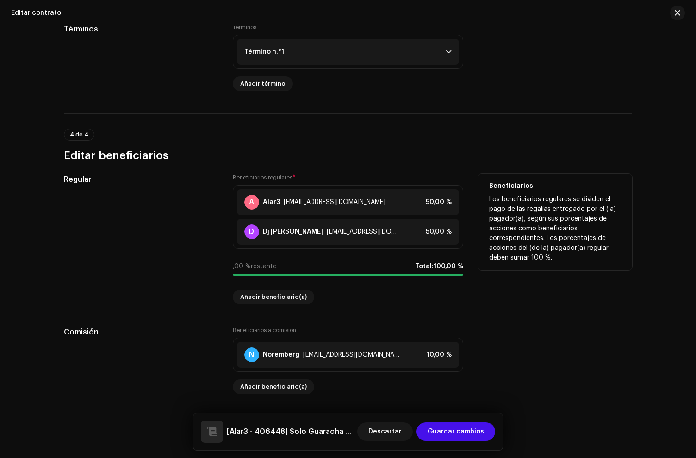
scroll to position [677, 0]
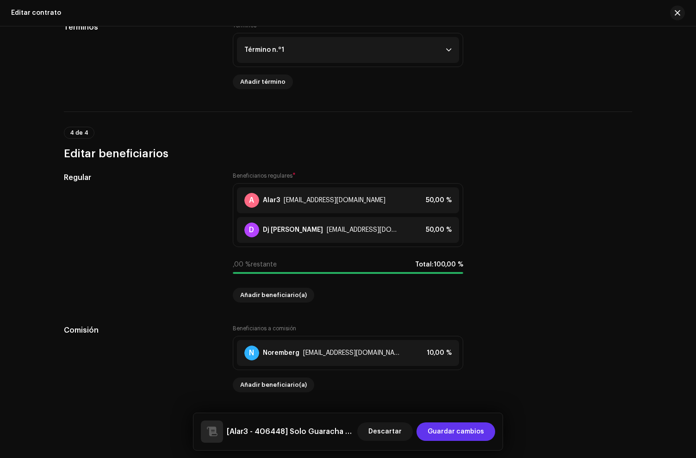
click at [474, 432] on span "Guardar cambios" at bounding box center [456, 431] width 56 height 19
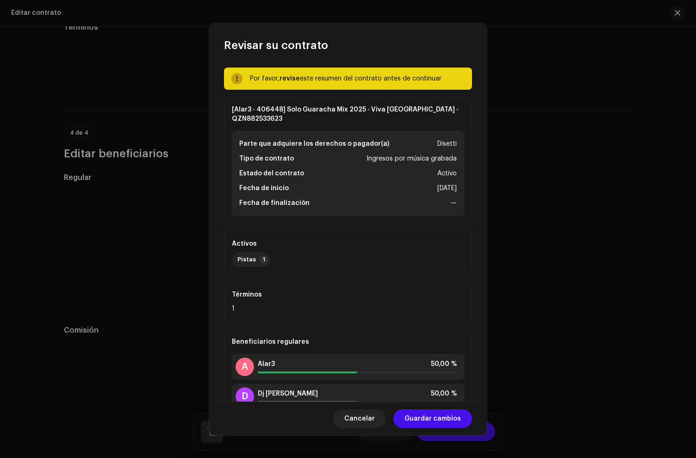
scroll to position [96, 0]
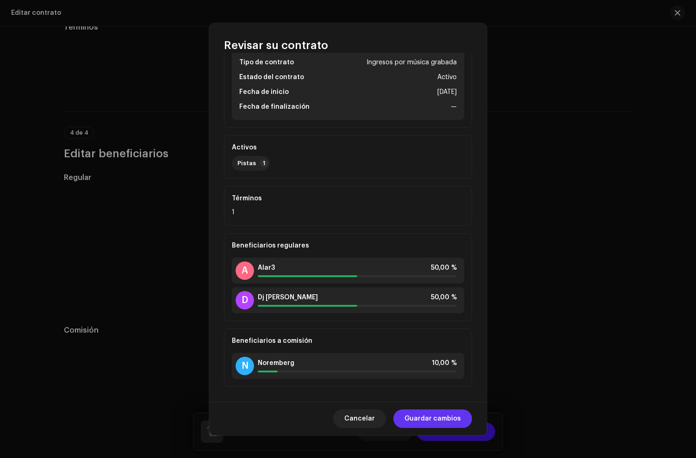
click at [426, 420] on span "Guardar cambios" at bounding box center [432, 419] width 56 height 19
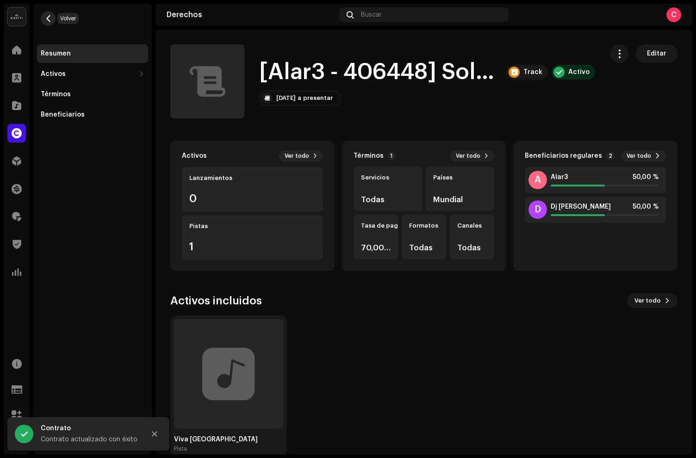
click at [51, 19] on span "button" at bounding box center [48, 18] width 7 height 7
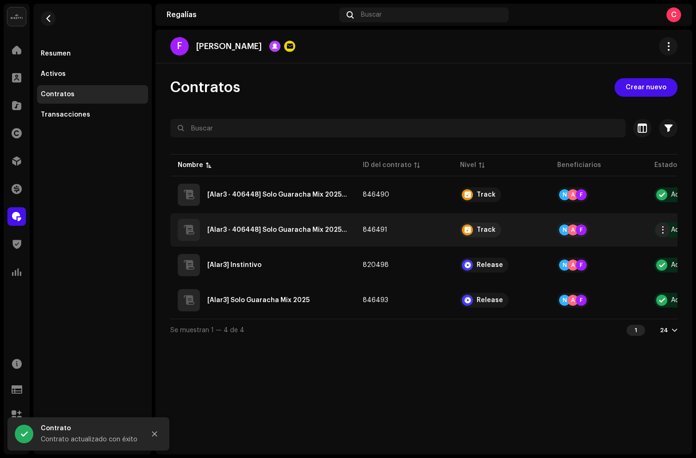
click at [319, 237] on div "[Alar3 - 406448] Solo Guaracha Mix 2025 - Yah Yah - QZN882533624" at bounding box center [263, 230] width 170 height 22
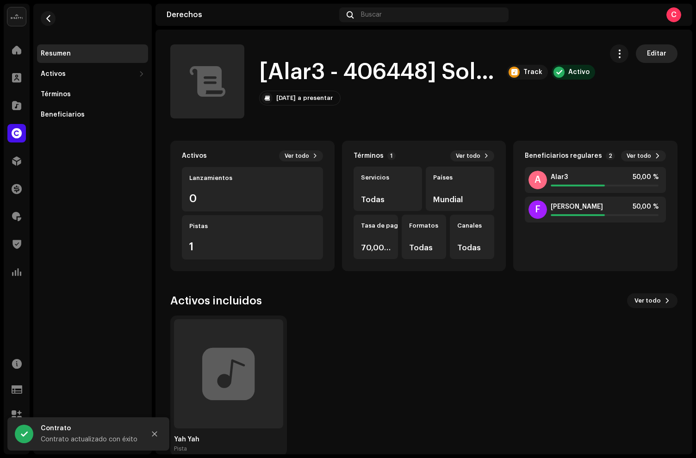
click at [651, 53] on span "Editar" at bounding box center [656, 53] width 19 height 19
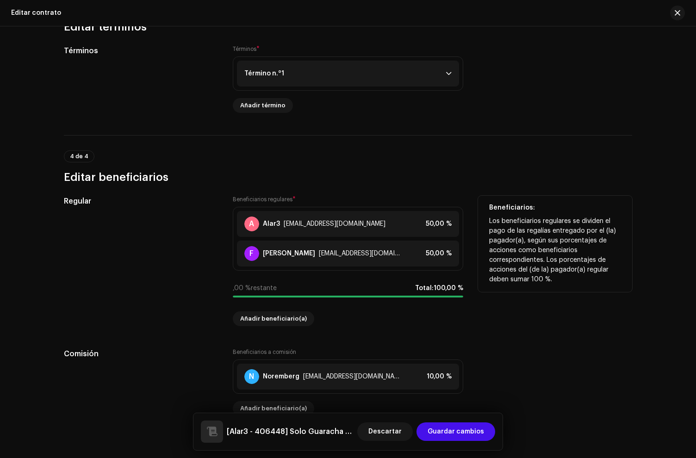
scroll to position [679, 0]
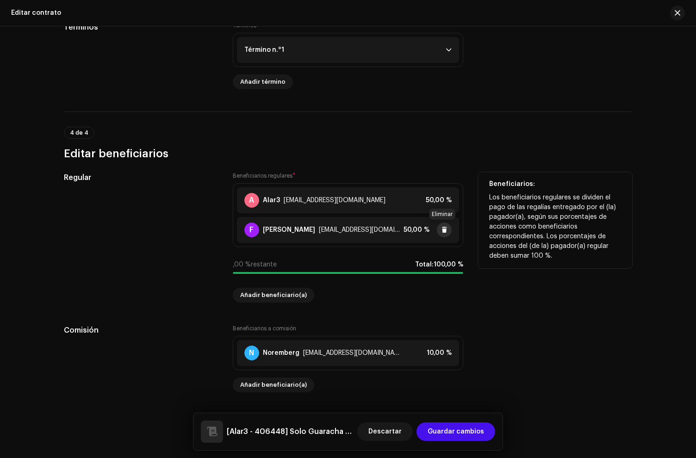
click at [441, 227] on span at bounding box center [444, 229] width 6 height 7
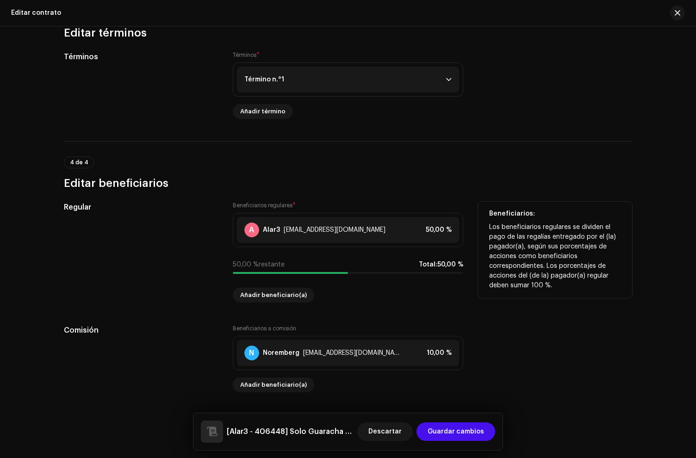
scroll to position [649, 0]
click at [259, 292] on span "Añadir beneficiario(a)" at bounding box center [273, 295] width 67 height 19
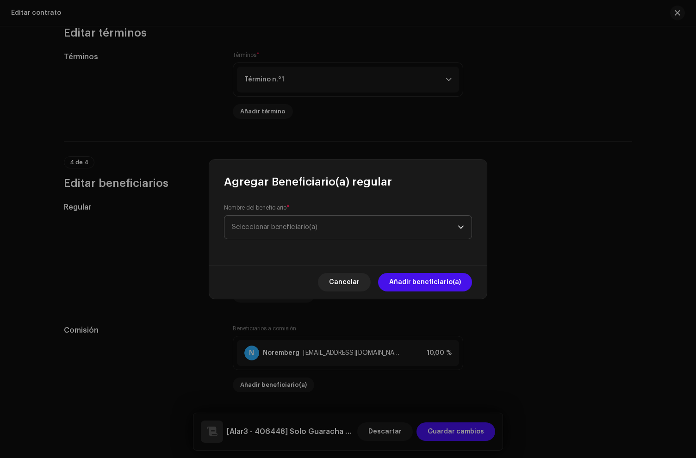
click at [291, 227] on span "Seleccionar beneficiario(a)" at bounding box center [275, 226] width 86 height 7
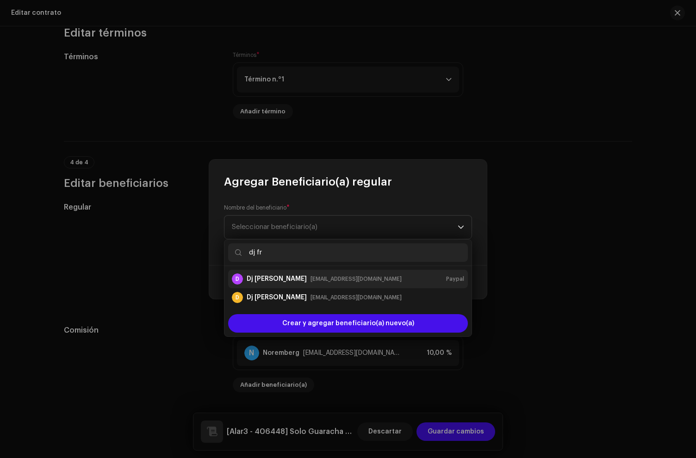
type input "dj fr"
click at [280, 281] on div "Dj Francisco JFA" at bounding box center [277, 278] width 60 height 9
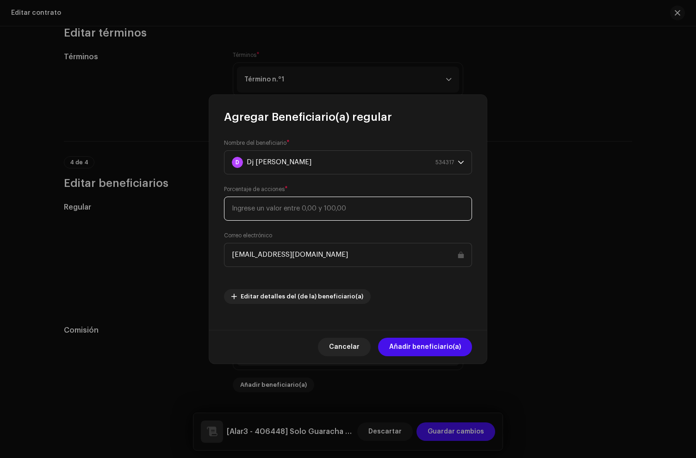
click at [267, 212] on input at bounding box center [348, 209] width 248 height 24
type input "50"
click at [438, 346] on span "Añadir beneficiario(a)" at bounding box center [425, 347] width 72 height 19
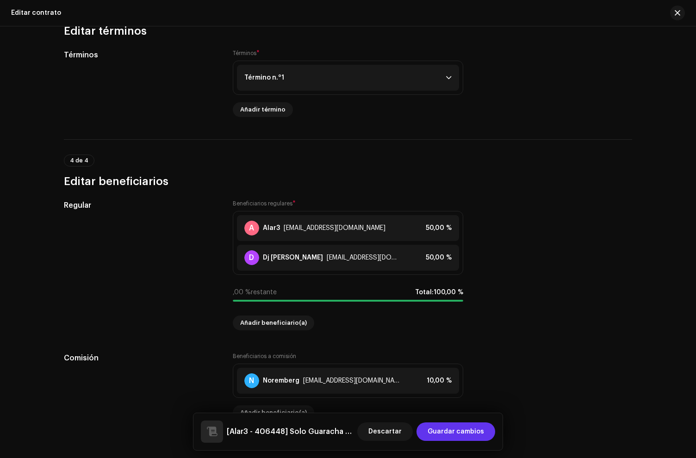
click at [465, 428] on span "Guardar cambios" at bounding box center [456, 431] width 56 height 19
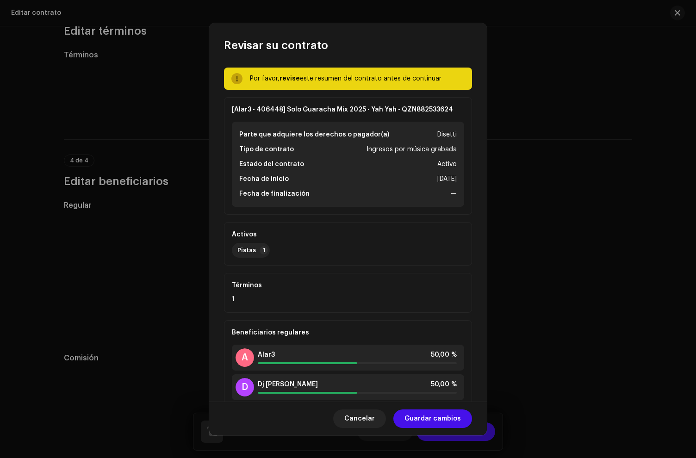
scroll to position [87, 0]
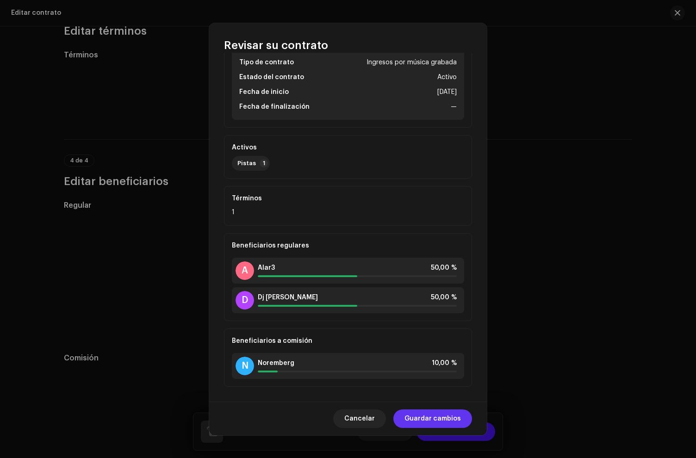
click at [441, 421] on span "Guardar cambios" at bounding box center [432, 419] width 56 height 19
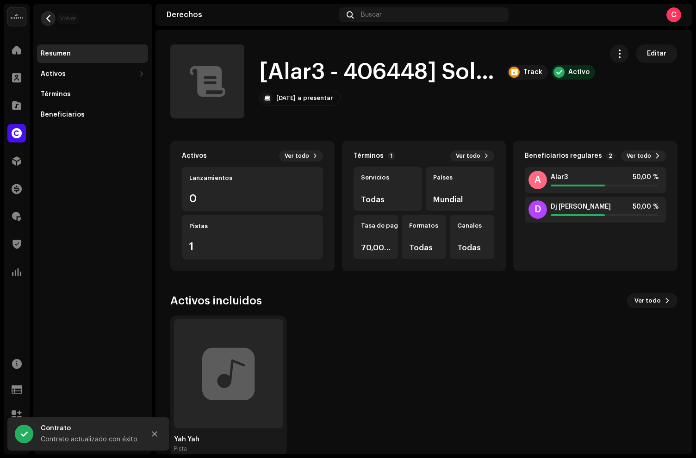
click at [47, 21] on span "button" at bounding box center [48, 18] width 7 height 7
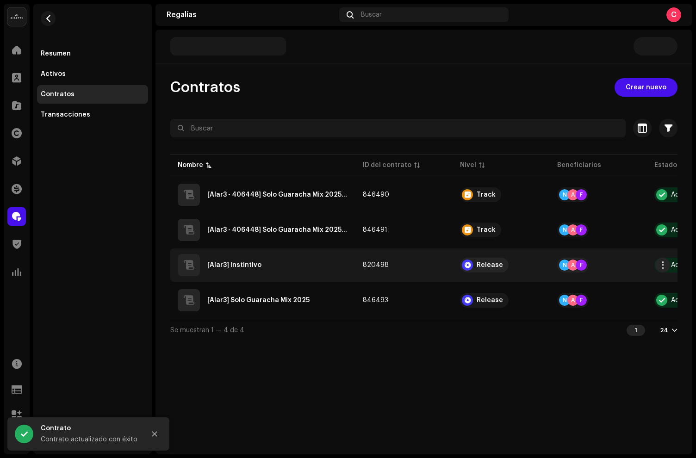
click at [308, 267] on div "[Alar3] Instintivo" at bounding box center [263, 265] width 170 height 22
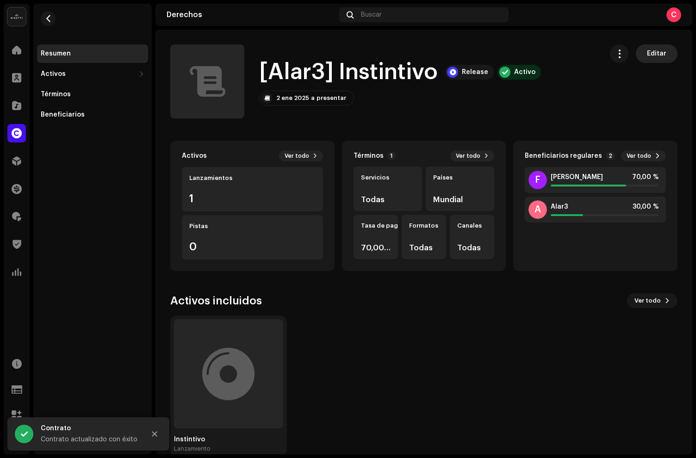
click at [657, 54] on span "Editar" at bounding box center [656, 53] width 19 height 19
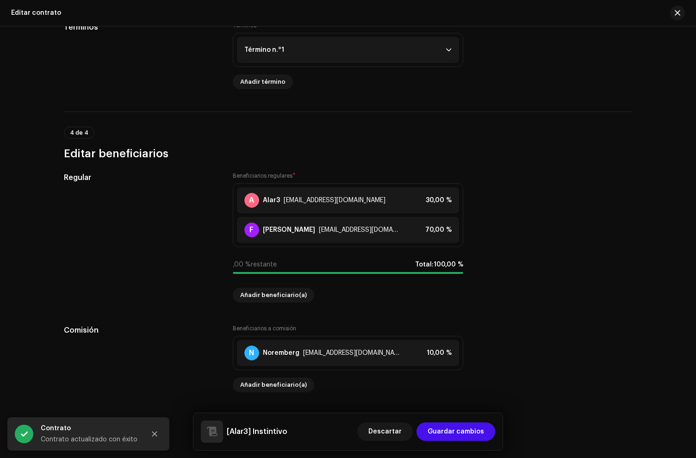
scroll to position [679, 0]
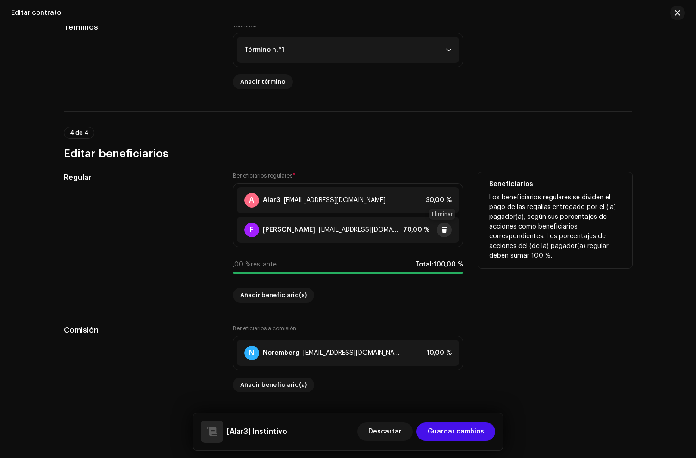
click at [438, 229] on button at bounding box center [444, 230] width 15 height 15
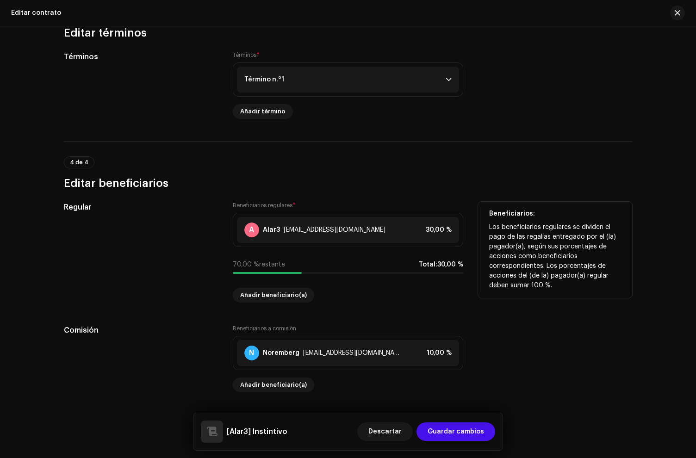
scroll to position [649, 0]
click at [280, 291] on span "Añadir beneficiario(a)" at bounding box center [273, 295] width 67 height 19
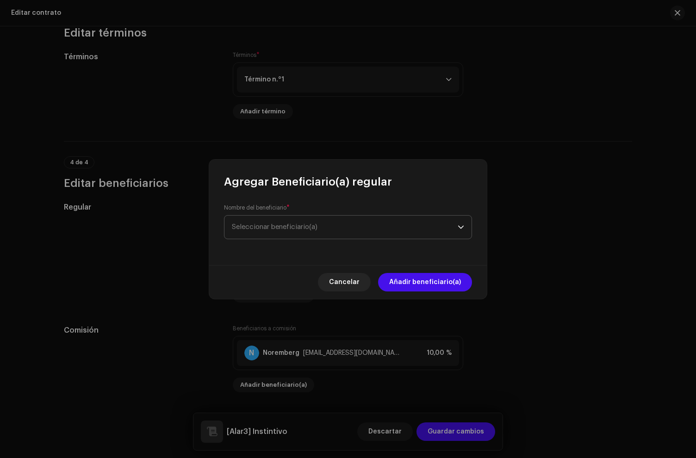
click at [264, 228] on span "Seleccionar beneficiario(a)" at bounding box center [275, 226] width 86 height 7
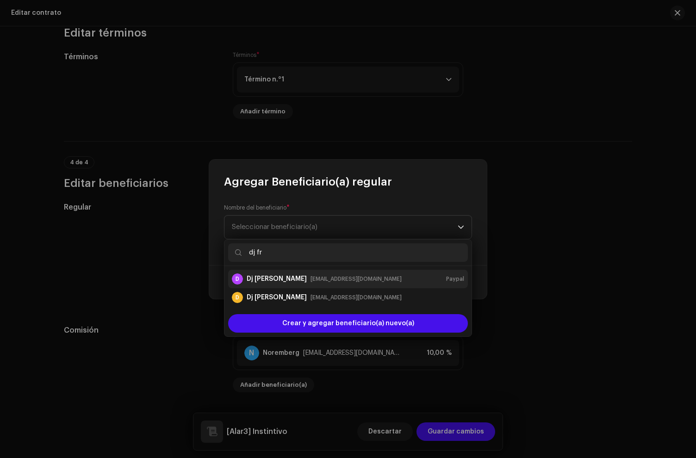
type input "dj fr"
click at [292, 279] on div "Dj Francisco JFA" at bounding box center [277, 278] width 60 height 9
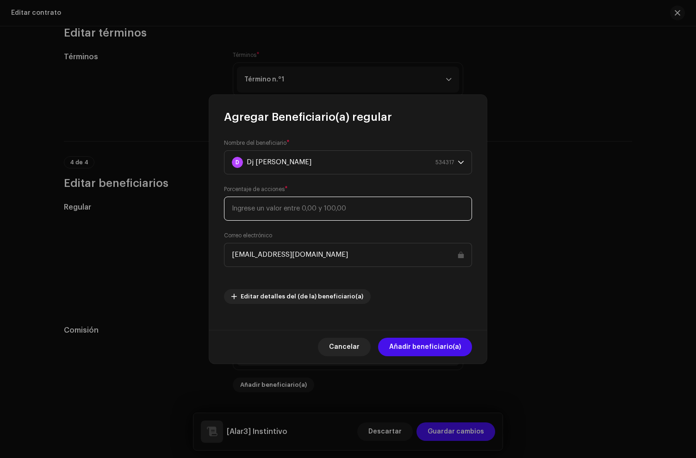
click at [316, 205] on input at bounding box center [348, 209] width 248 height 24
type input "50"
drag, startPoint x: 424, startPoint y: 344, endPoint x: 418, endPoint y: 334, distance: 12.0
click at [424, 344] on span "Añadir beneficiario(a)" at bounding box center [425, 347] width 72 height 19
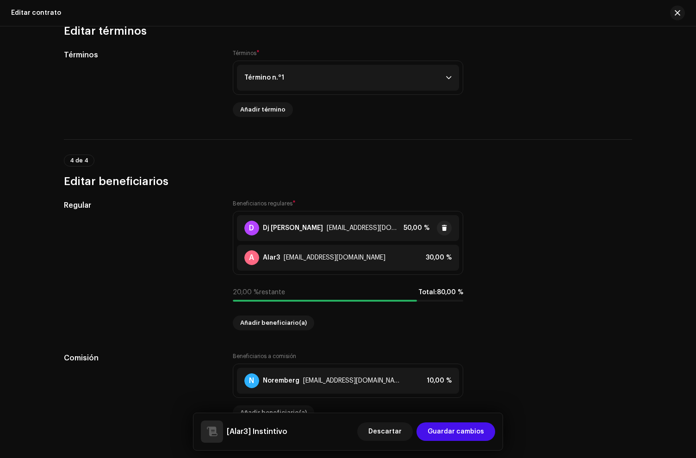
click at [339, 227] on div "franciscojavierferrearias@gmail.com" at bounding box center [363, 227] width 73 height 7
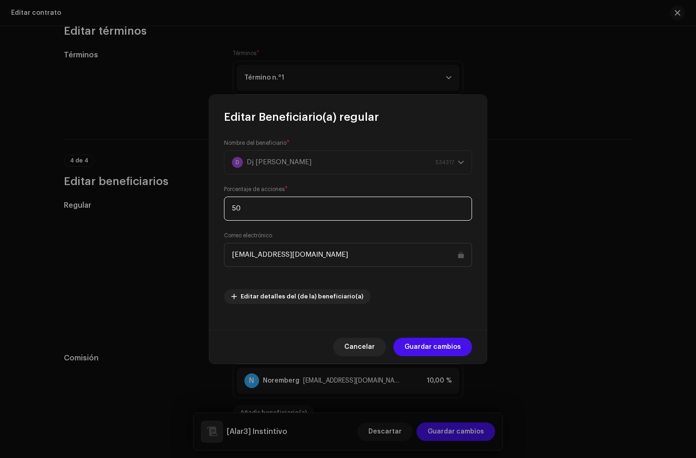
drag, startPoint x: 258, startPoint y: 211, endPoint x: 206, endPoint y: 200, distance: 53.5
click at [206, 200] on div "Editar Beneficiario(a) regular Nombre del beneficiario * D Dj Francisco JFA 534…" at bounding box center [348, 229] width 696 height 458
type input "70"
click at [436, 339] on span "Guardar cambios" at bounding box center [432, 347] width 56 height 19
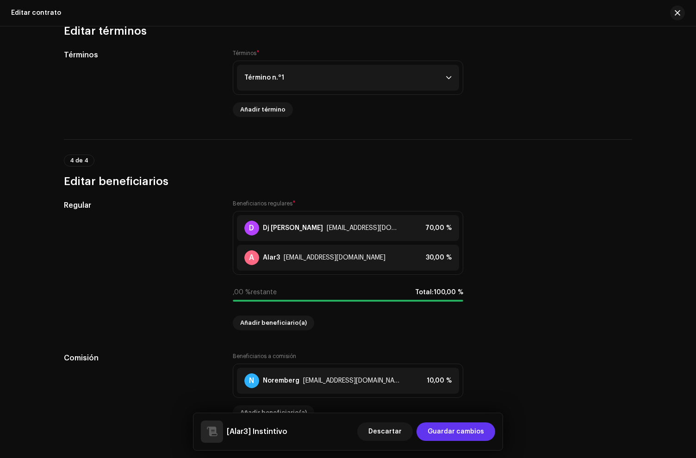
click at [472, 432] on span "Guardar cambios" at bounding box center [456, 431] width 56 height 19
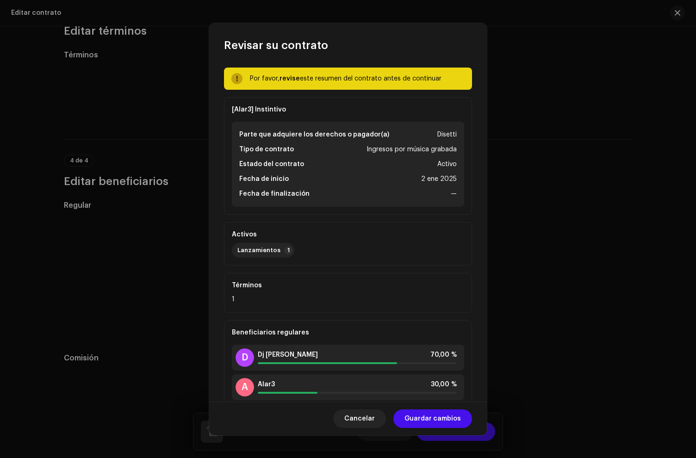
scroll to position [87, 0]
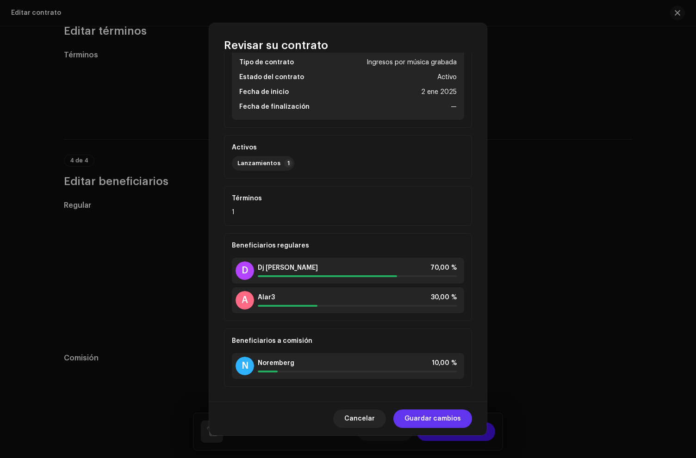
click at [453, 423] on span "Guardar cambios" at bounding box center [432, 419] width 56 height 19
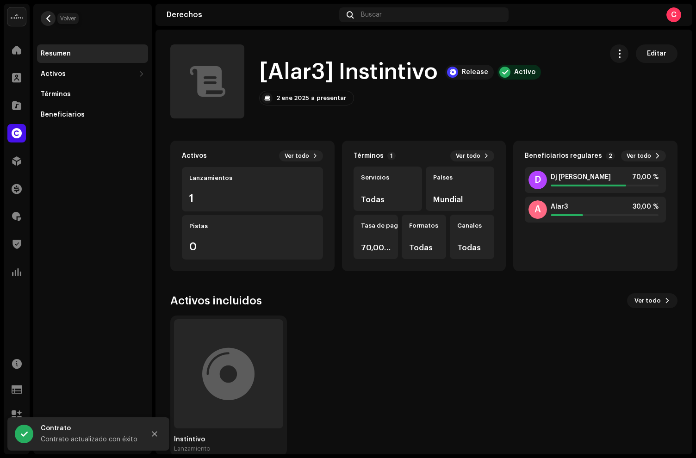
click at [46, 20] on span "button" at bounding box center [48, 18] width 7 height 7
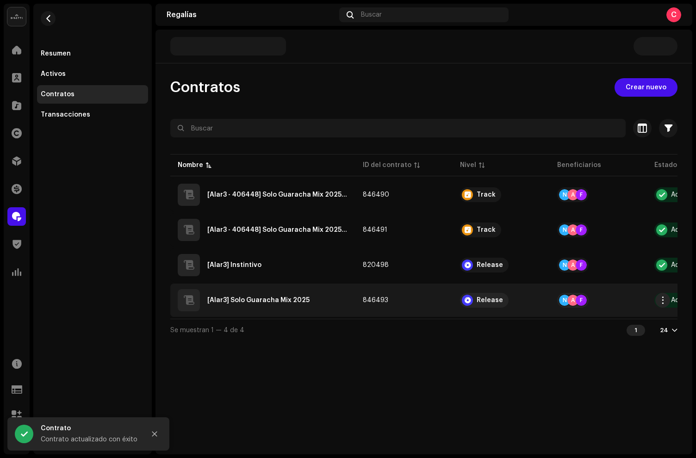
click at [332, 307] on div "[Alar3] Solo Guaracha Mix 2025" at bounding box center [263, 300] width 170 height 22
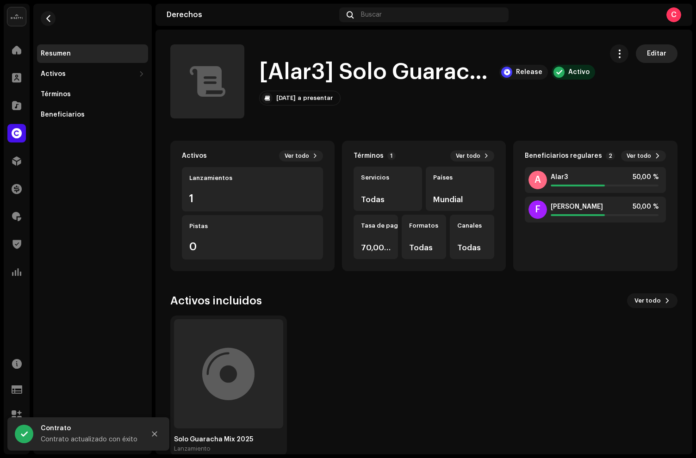
click at [647, 50] on span "Editar" at bounding box center [656, 53] width 19 height 19
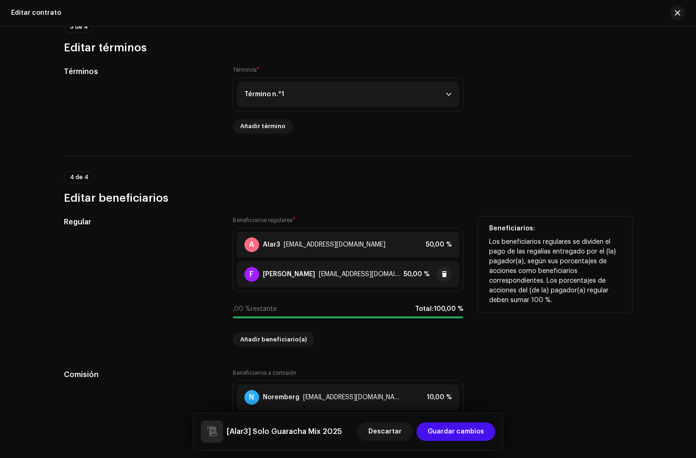
scroll to position [653, 0]
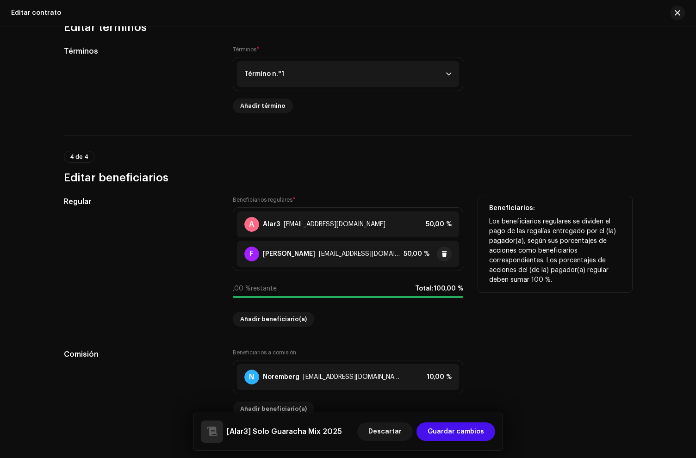
click at [319, 254] on div "franciscojavierferrearias@gmail.com" at bounding box center [359, 253] width 81 height 7
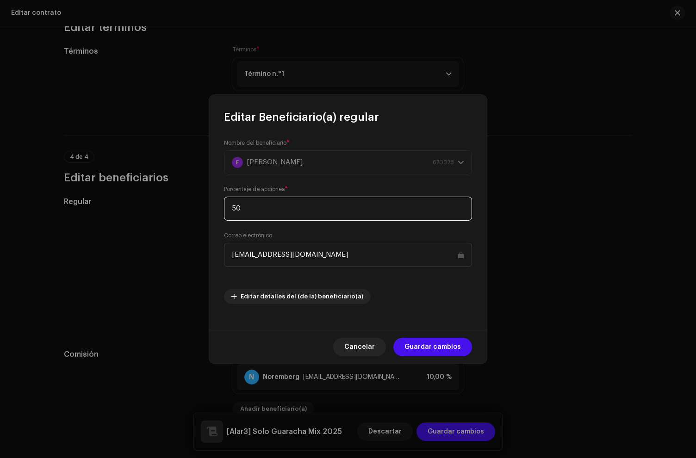
drag, startPoint x: 248, startPoint y: 208, endPoint x: 195, endPoint y: 202, distance: 53.1
click at [195, 202] on div "Editar Beneficiario(a) regular Nombre del beneficiario * F Francisco jfa 670078…" at bounding box center [348, 229] width 696 height 458
type input "70"
drag, startPoint x: 474, startPoint y: 350, endPoint x: 454, endPoint y: 347, distance: 20.5
click at [473, 350] on div "Cancelar Guardar cambios" at bounding box center [348, 347] width 278 height 34
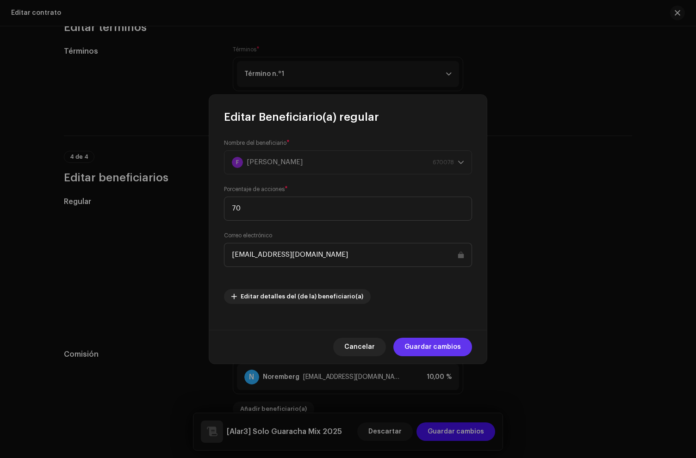
click at [454, 347] on span "Guardar cambios" at bounding box center [432, 347] width 56 height 19
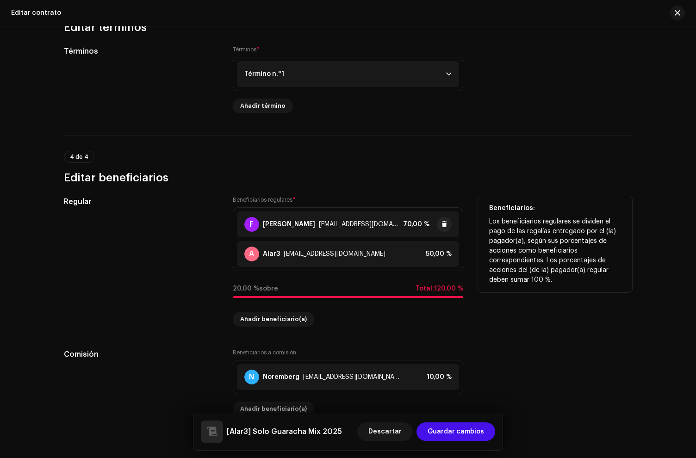
click at [319, 224] on div "franciscojavierferrearias@gmail.com" at bounding box center [359, 224] width 81 height 7
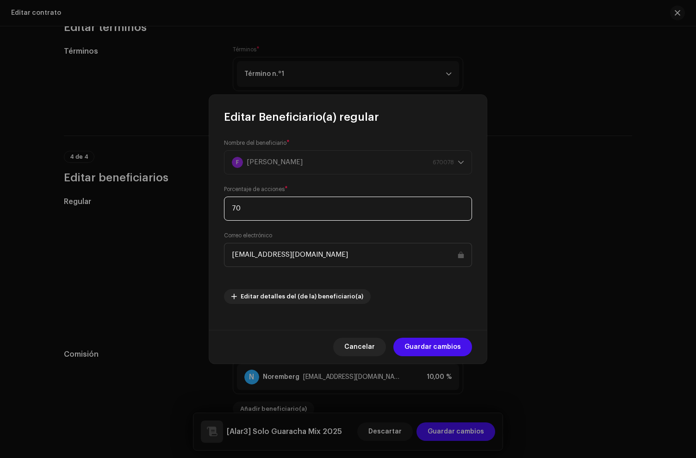
click at [189, 207] on div "Editar Beneficiario(a) regular Nombre del beneficiario * F Francisco jfa 670078…" at bounding box center [348, 229] width 696 height 458
type input "50"
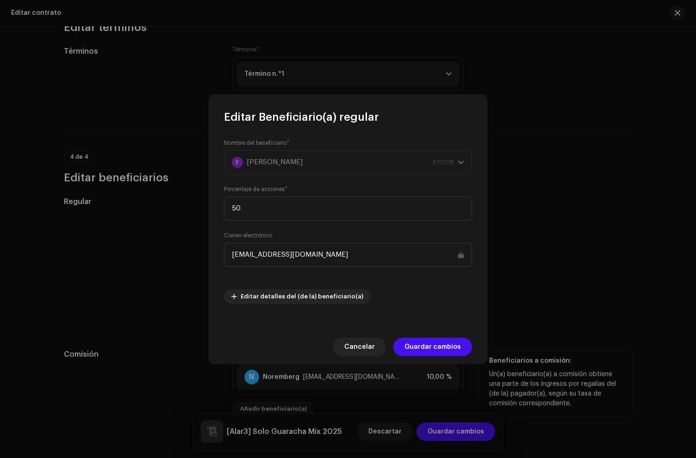
click at [430, 352] on span "Guardar cambios" at bounding box center [432, 347] width 56 height 19
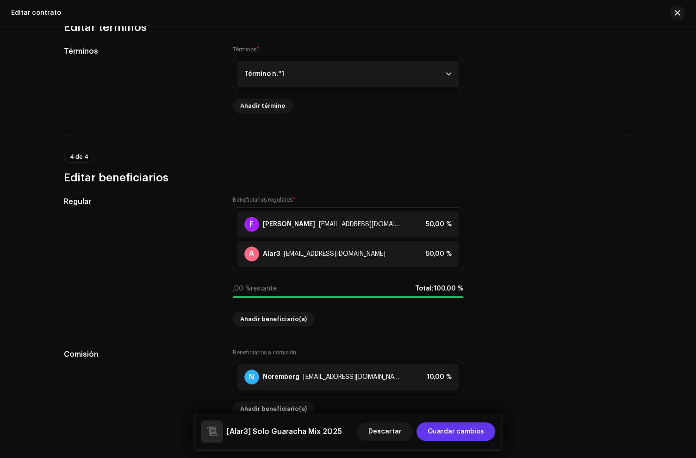
click at [456, 432] on span "Guardar cambios" at bounding box center [456, 431] width 56 height 19
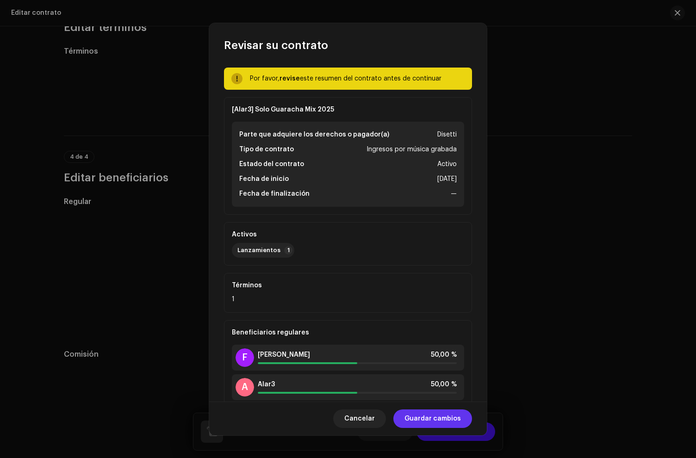
click at [460, 416] on span "Guardar cambios" at bounding box center [432, 419] width 56 height 19
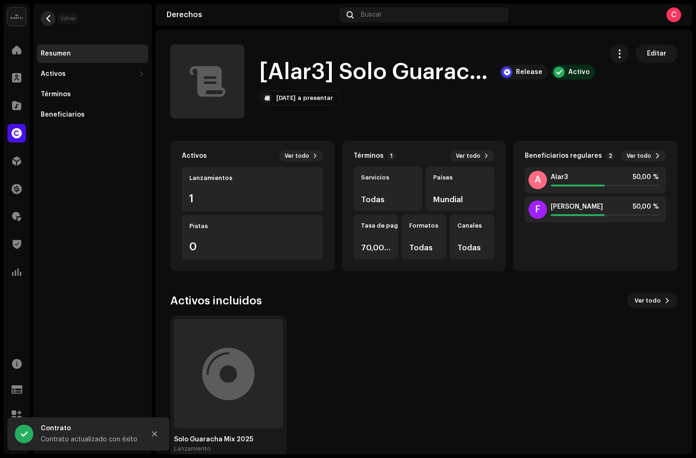
click at [49, 23] on button "button" at bounding box center [48, 18] width 15 height 15
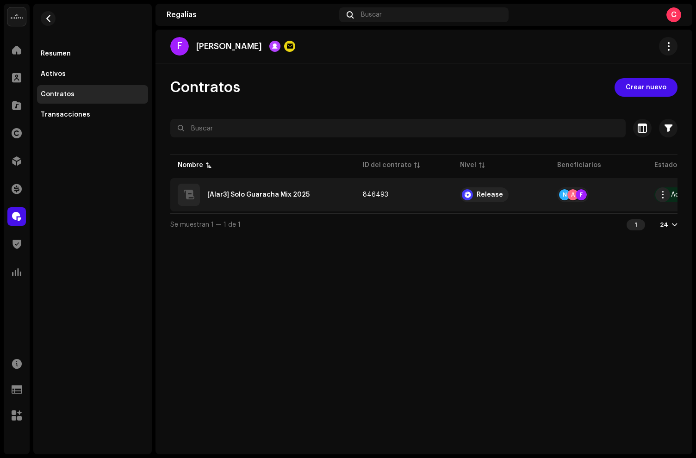
click at [320, 187] on div "[Alar3] Solo Guaracha Mix 2025" at bounding box center [263, 195] width 170 height 22
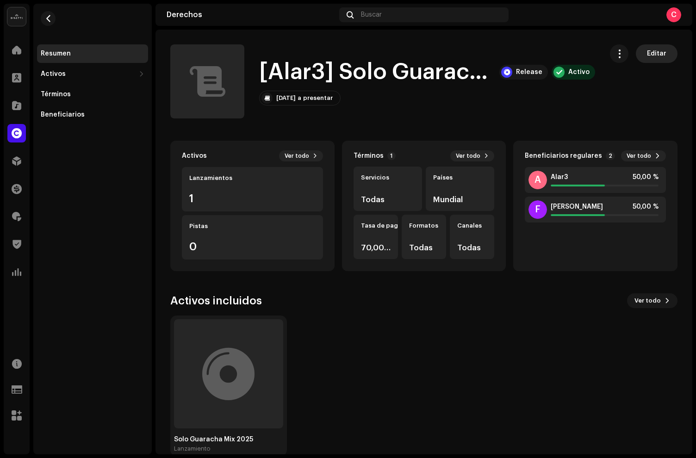
click at [651, 62] on span "Editar" at bounding box center [656, 53] width 19 height 19
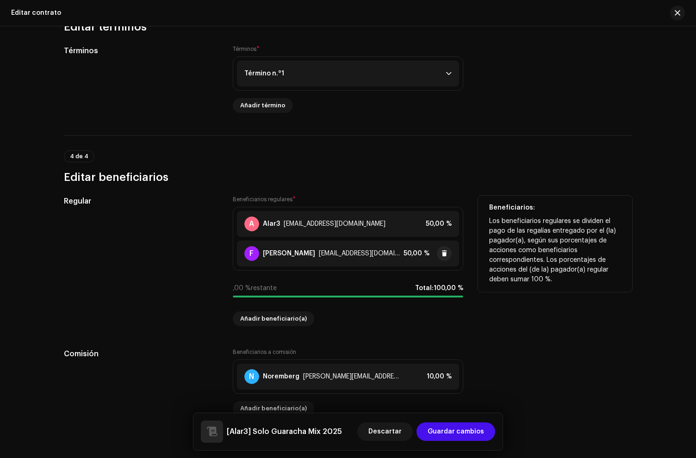
scroll to position [657, 0]
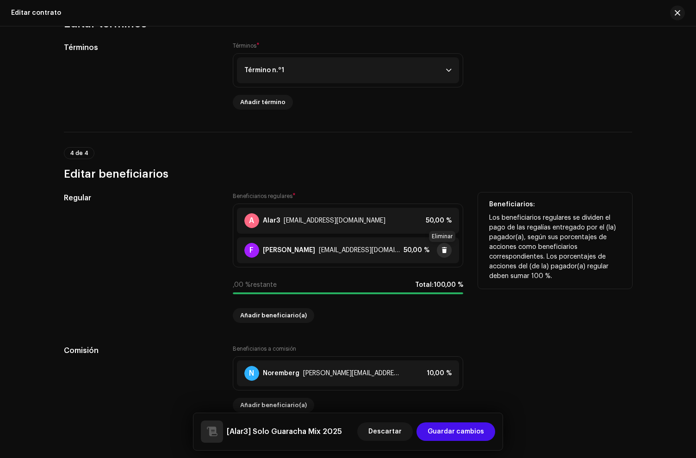
click at [446, 252] on button at bounding box center [444, 250] width 15 height 15
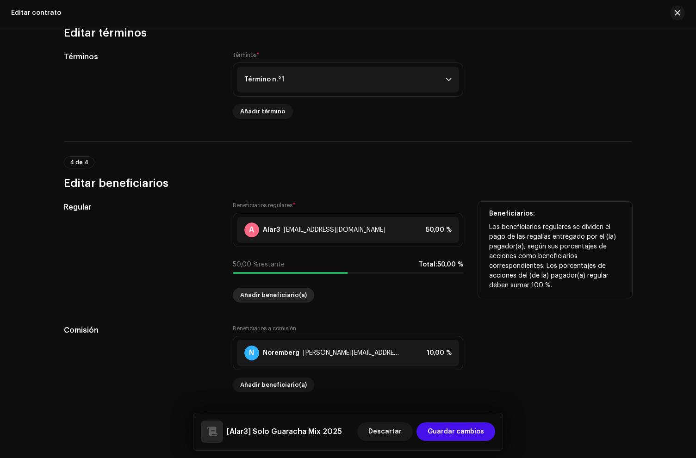
click at [267, 290] on span "Añadir beneficiario(a)" at bounding box center [273, 295] width 67 height 19
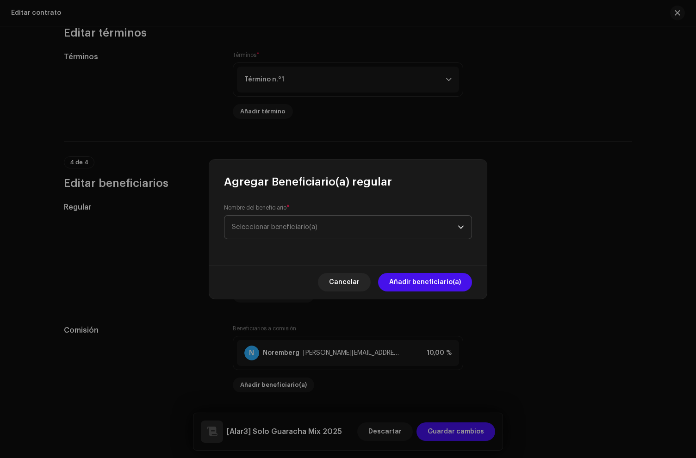
click at [271, 233] on span "Seleccionar beneficiario(a)" at bounding box center [345, 227] width 226 height 23
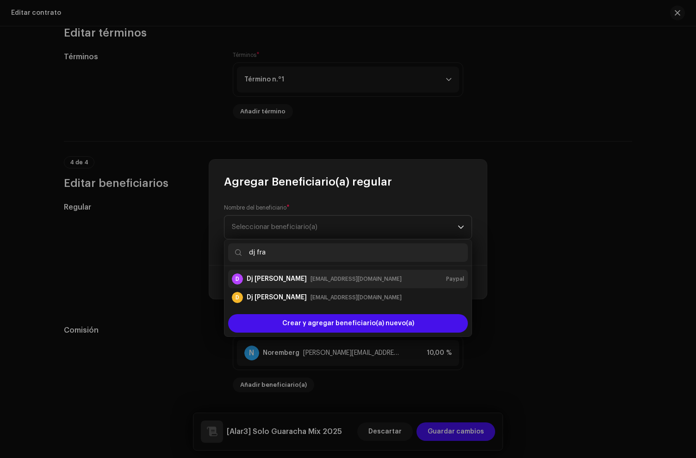
type input "dj fra"
click at [295, 281] on div "Dj Francisco JFA" at bounding box center [277, 278] width 60 height 9
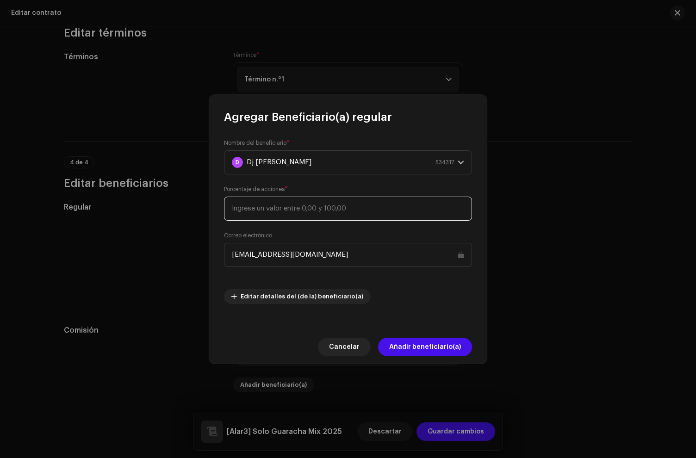
click at [296, 202] on input at bounding box center [348, 209] width 248 height 24
type input "50"
click at [423, 344] on span "Añadir beneficiario(a)" at bounding box center [425, 347] width 72 height 19
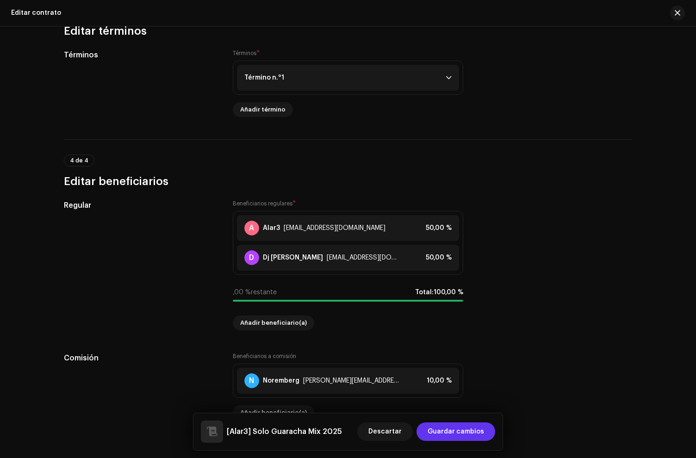
click at [447, 427] on span "Guardar cambios" at bounding box center [456, 431] width 56 height 19
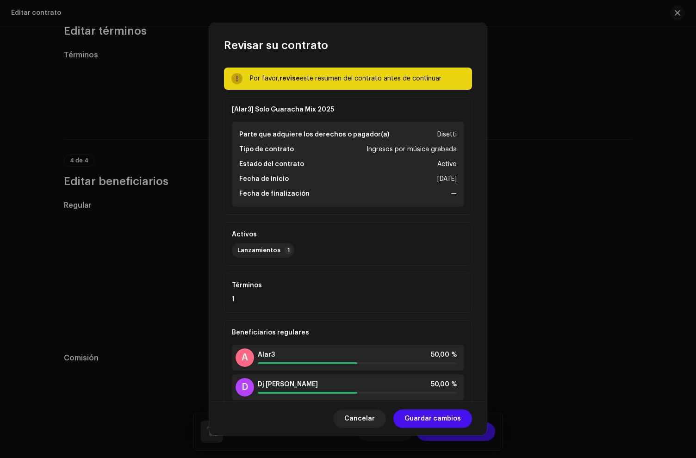
scroll to position [87, 0]
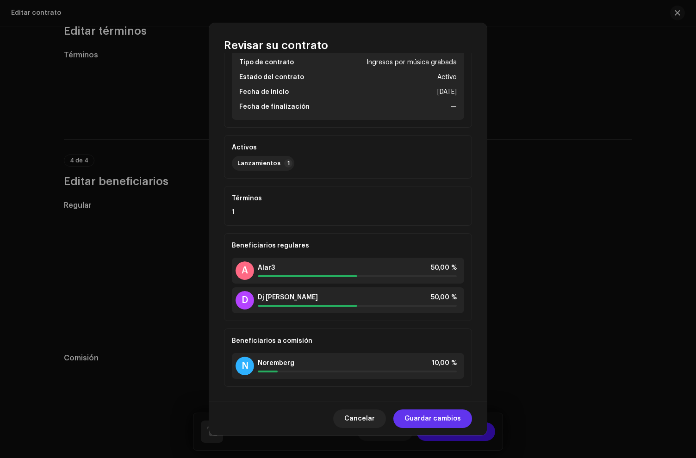
click at [426, 419] on span "Guardar cambios" at bounding box center [432, 419] width 56 height 19
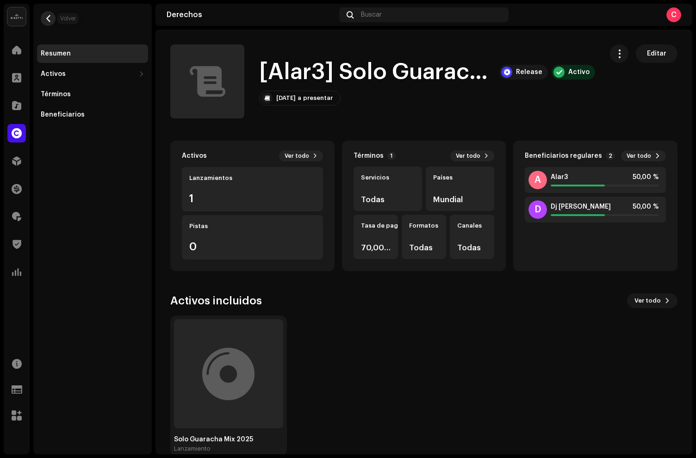
click at [47, 19] on span "button" at bounding box center [48, 18] width 7 height 7
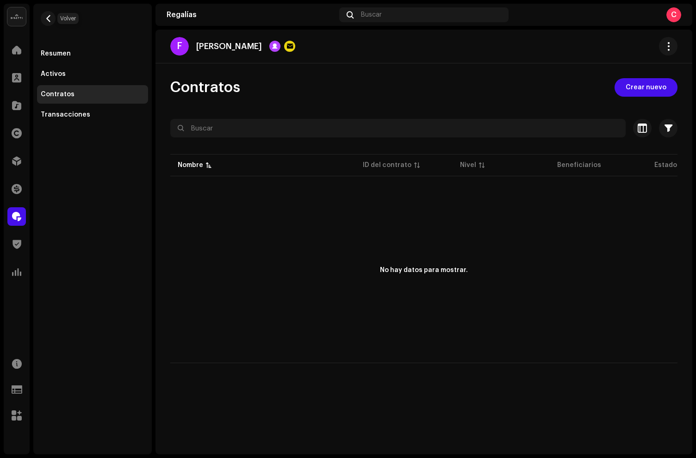
drag, startPoint x: 50, startPoint y: 20, endPoint x: 329, endPoint y: 41, distance: 280.3
click at [50, 20] on span "button" at bounding box center [48, 18] width 7 height 7
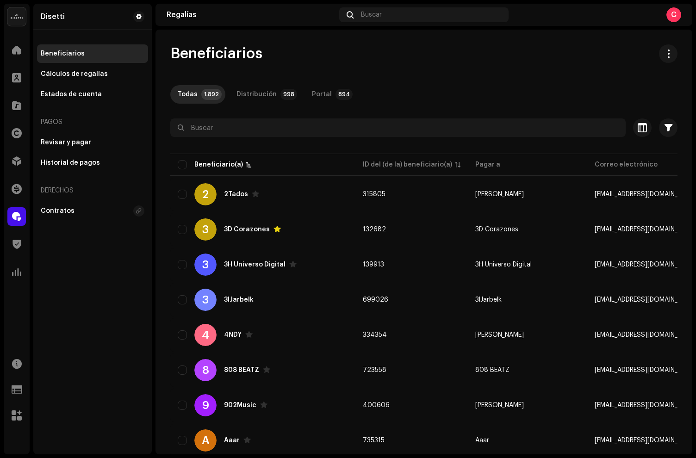
click at [678, 14] on div "C" at bounding box center [673, 14] width 15 height 15
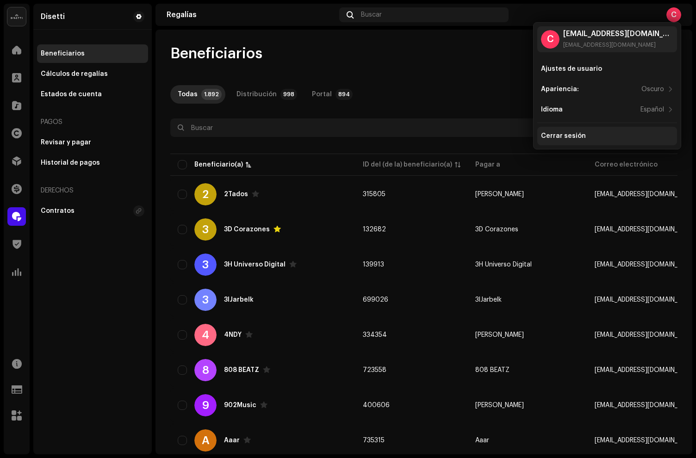
click at [565, 137] on div "Cerrar sesión" at bounding box center [563, 135] width 45 height 7
